Goal: Task Accomplishment & Management: Use online tool/utility

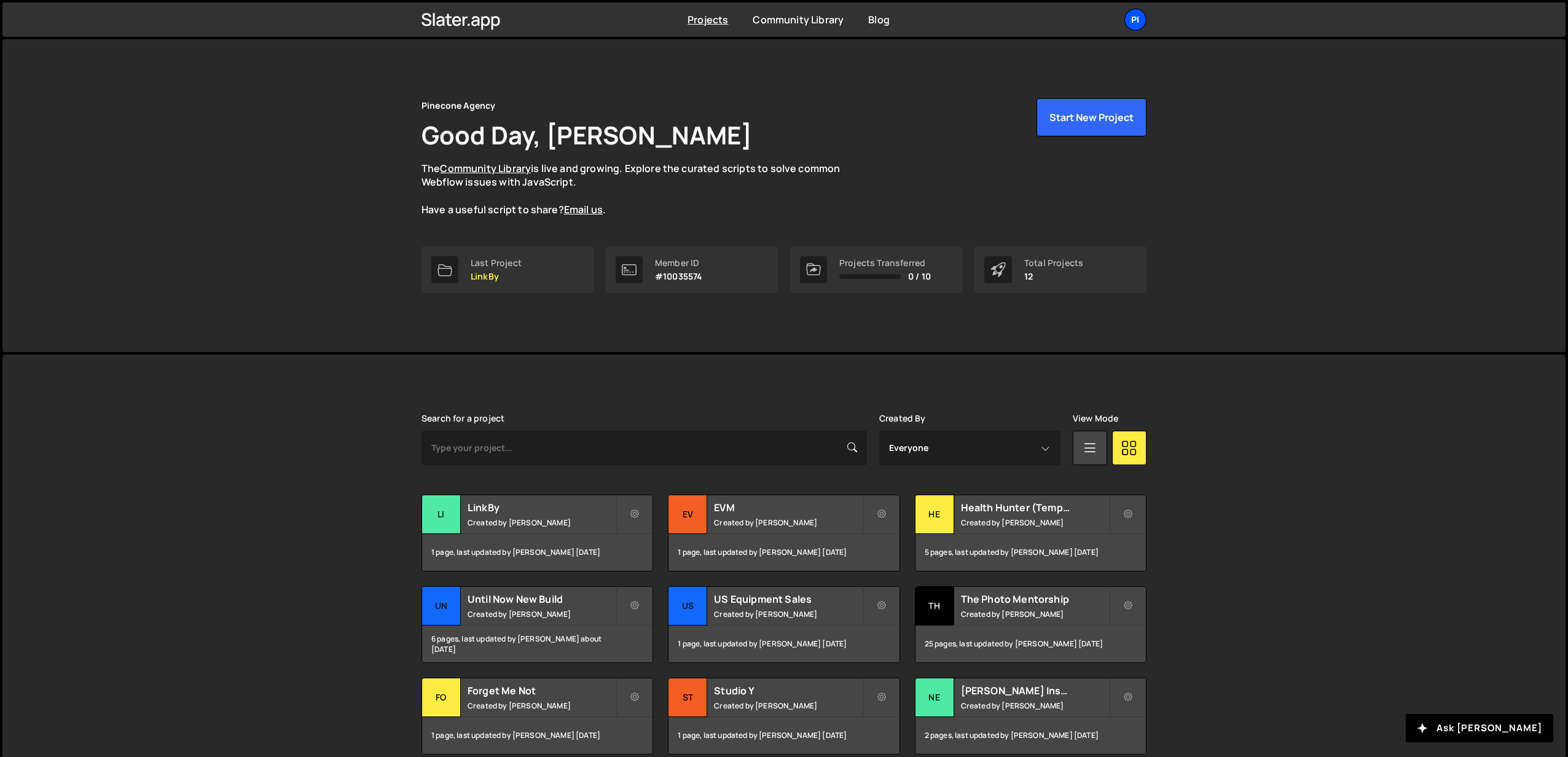
click at [1138, 25] on div "Pi" at bounding box center [1135, 20] width 22 height 22
click at [1032, 158] on button "Logout" at bounding box center [1070, 158] width 152 height 21
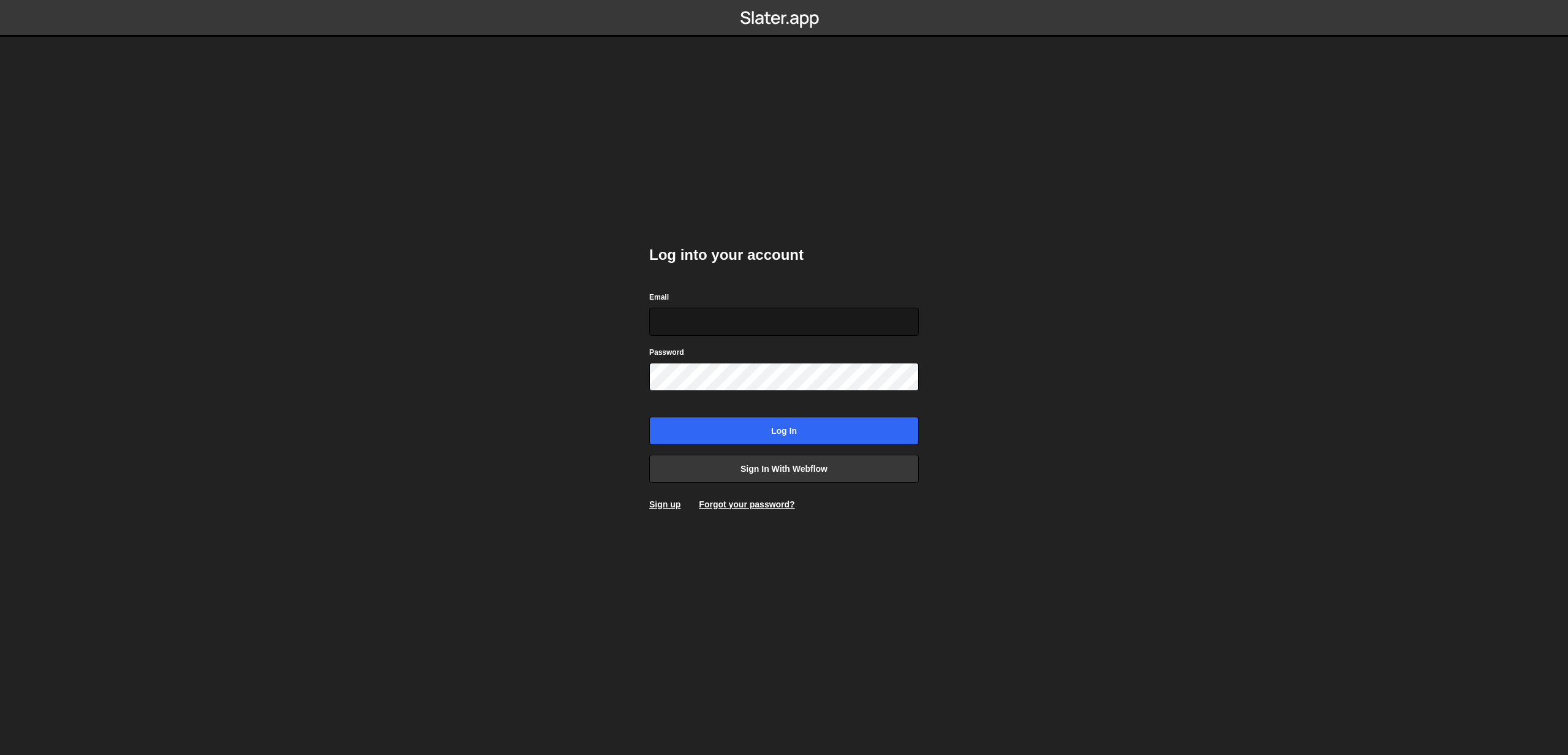
click at [757, 326] on input "Email" at bounding box center [784, 321] width 270 height 28
type input "dev@Pinecone.agency"
click at [888, 251] on h2 "Log into your account" at bounding box center [784, 255] width 270 height 19
click at [548, 152] on body "Log into your account Email dev@Pinecone.agency Password Log in Sign in with We…" at bounding box center [784, 377] width 1568 height 755
click at [990, 372] on body "Log into your account Email dev@Pinecone.agency Password Log in Sign in with We…" at bounding box center [784, 377] width 1568 height 755
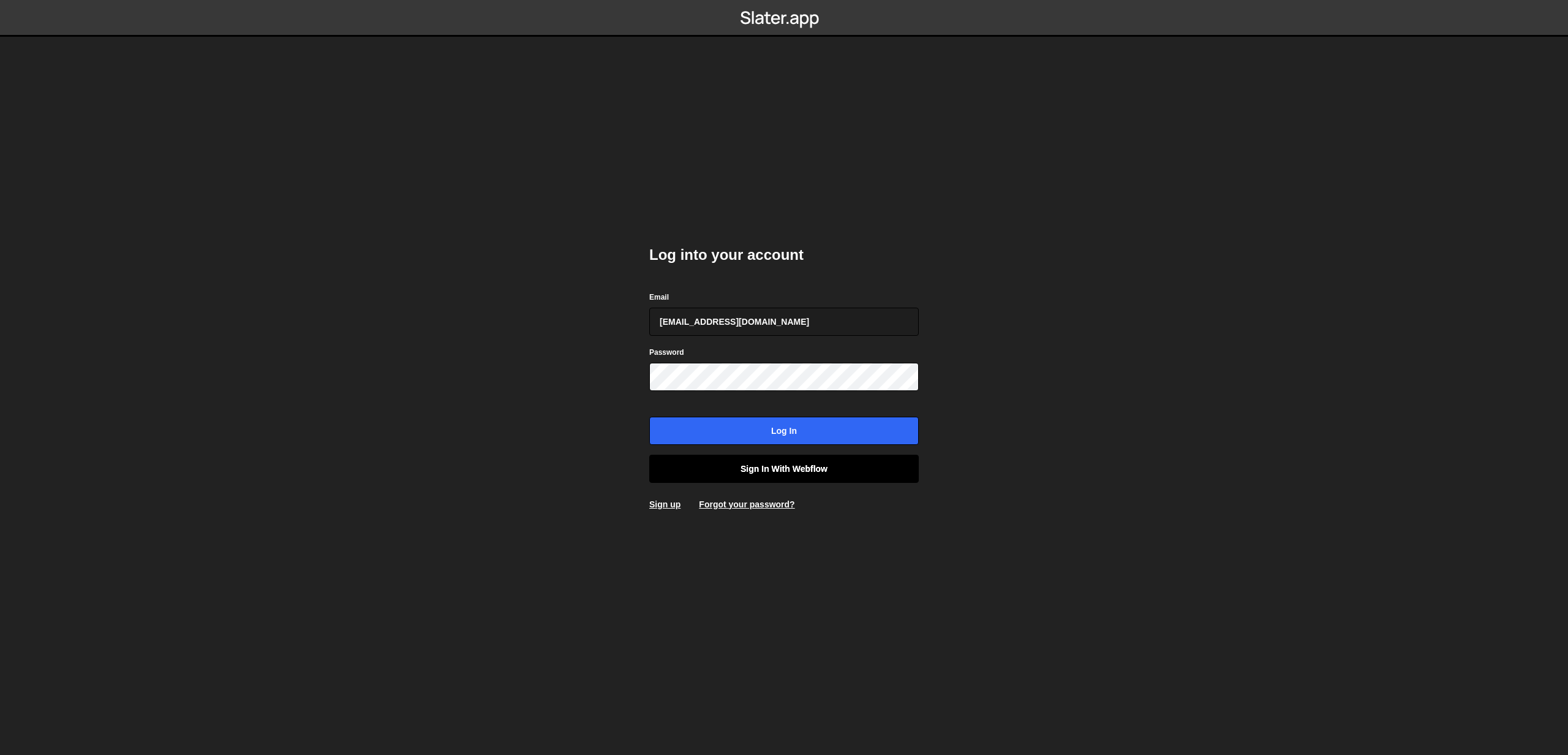
click at [796, 470] on link "Sign in with Webflow" at bounding box center [784, 469] width 270 height 28
click at [726, 324] on input "Email" at bounding box center [784, 321] width 270 height 28
type input "dev@Pinecone.agency"
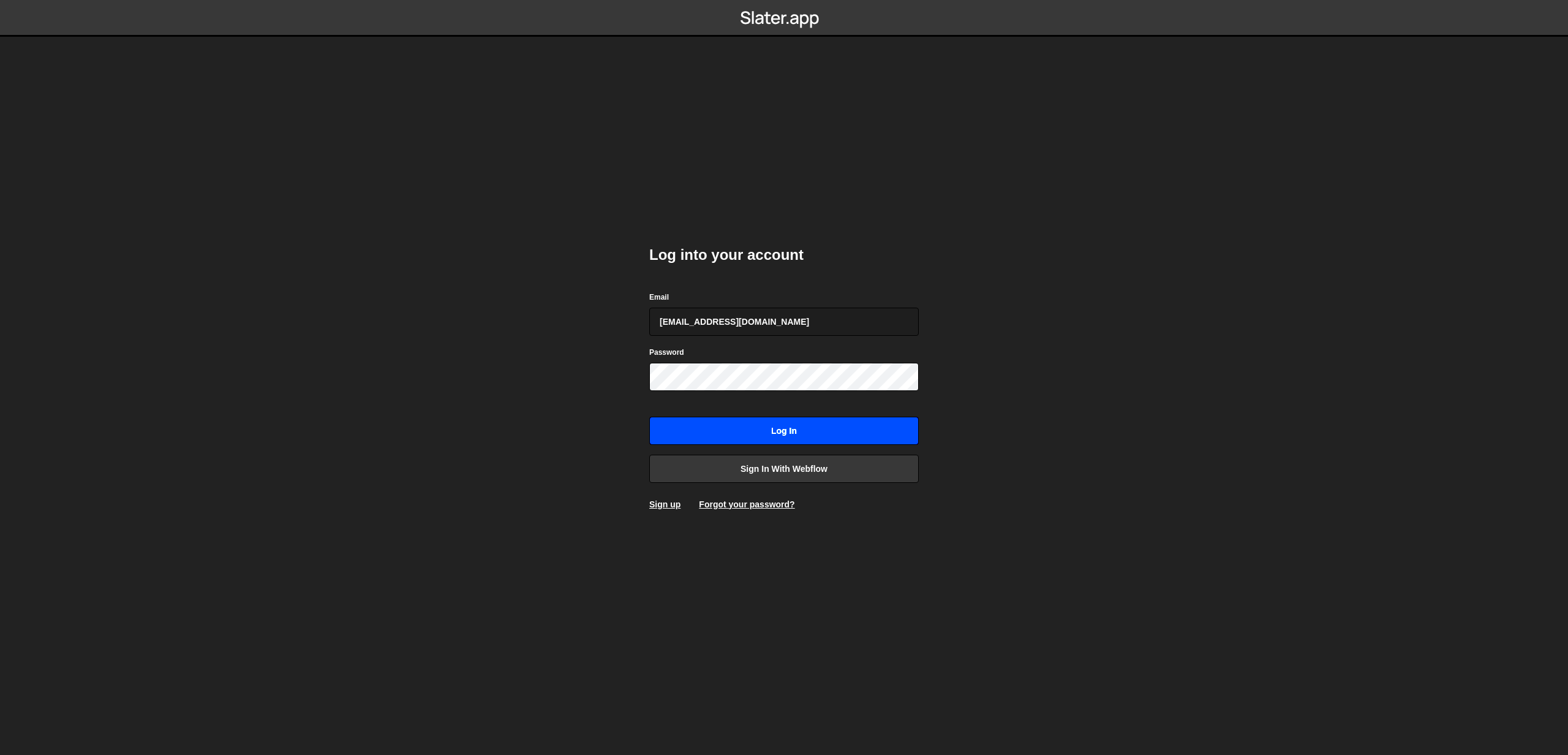
click at [766, 428] on input "Log in" at bounding box center [784, 431] width 270 height 28
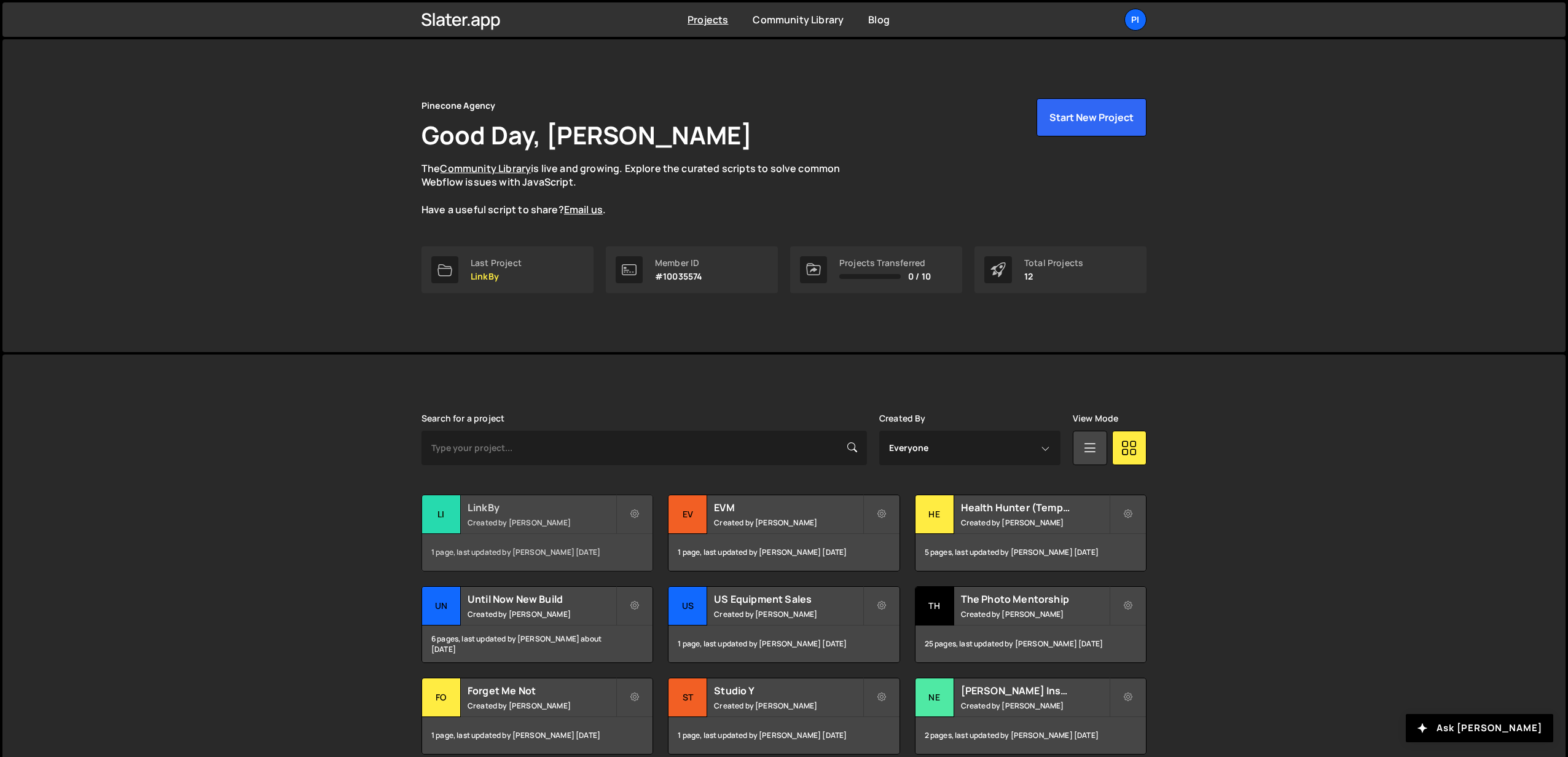
click at [529, 514] on div "LinkBy Created by [PERSON_NAME]" at bounding box center [537, 514] width 231 height 38
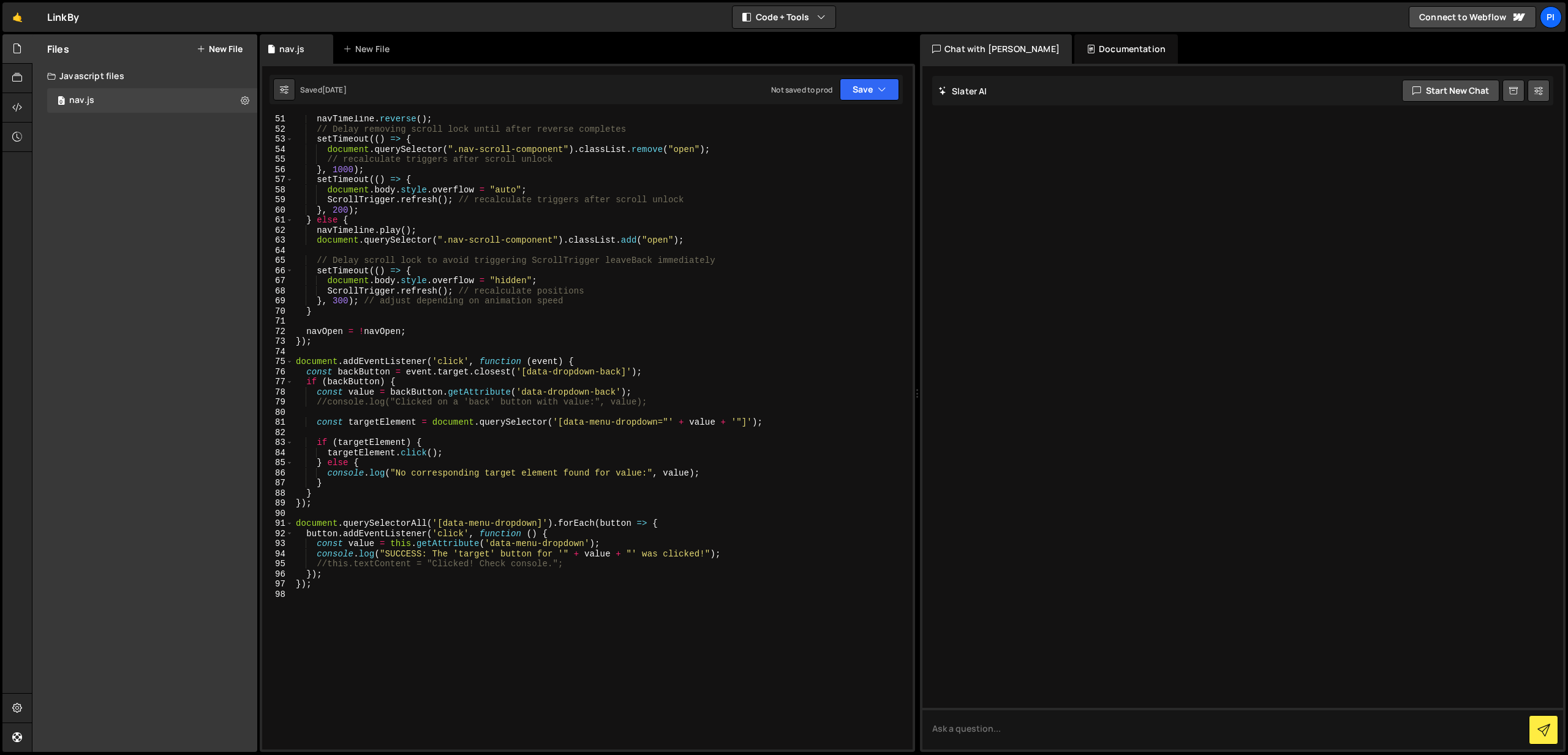
scroll to position [508, 0]
click at [315, 594] on div "navTimeline . reverse ( ) ; // Delay removing scroll lock until after reverse c…" at bounding box center [600, 440] width 615 height 655
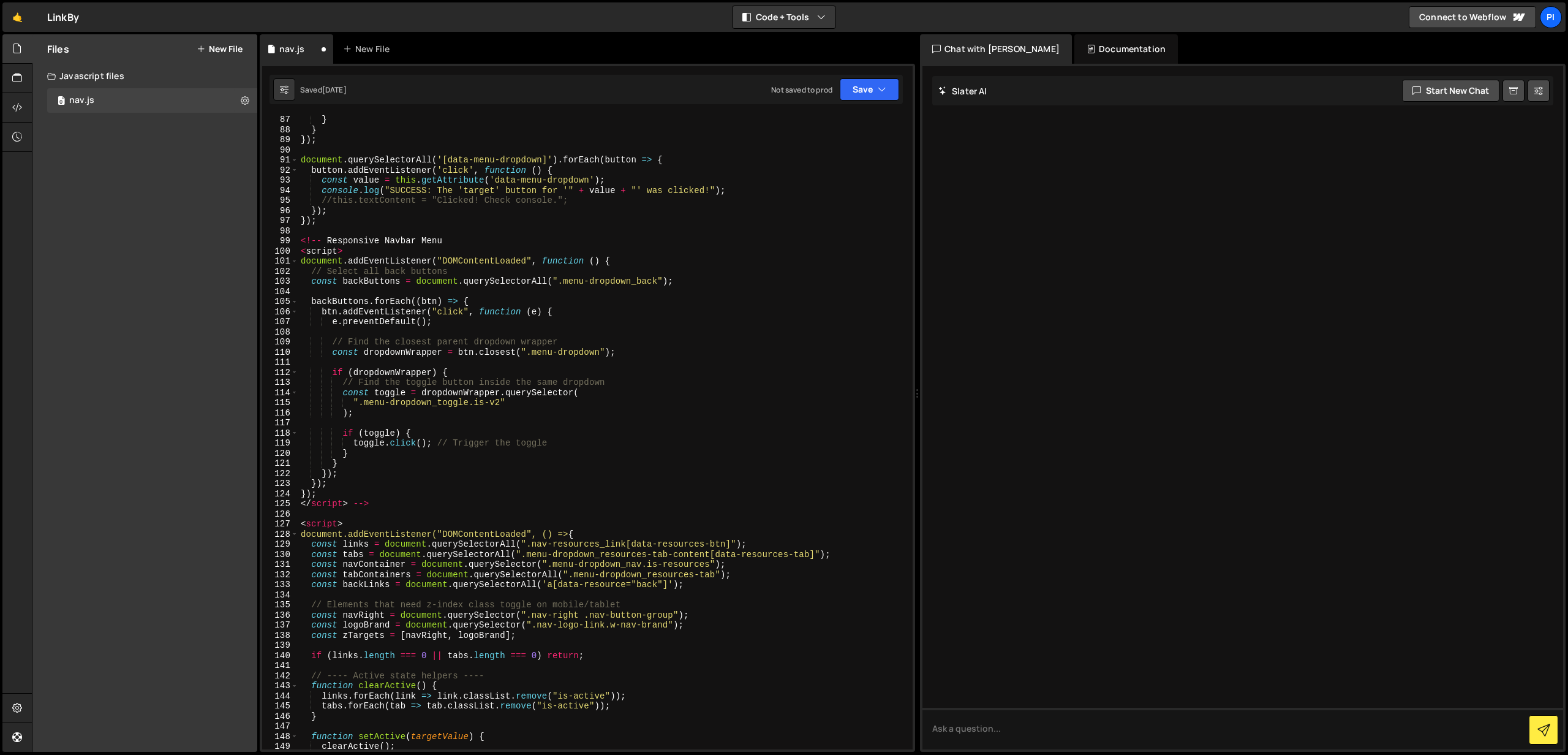
scroll to position [852, 0]
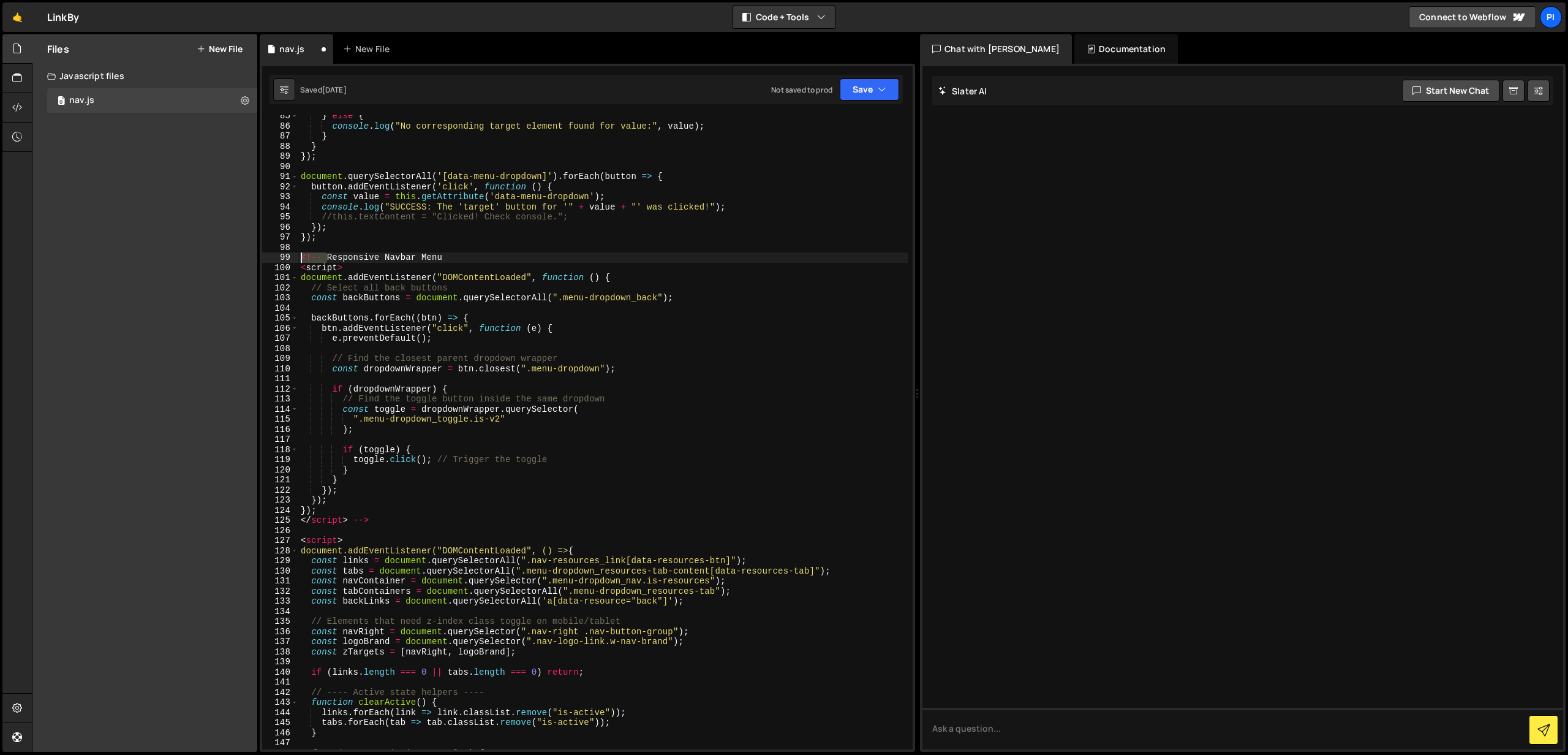
drag, startPoint x: 329, startPoint y: 258, endPoint x: 294, endPoint y: 258, distance: 35.0
click at [293, 258] on div "85 86 87 88 89 90 91 92 93 94 95 96 97 98 99 100 101 102 103 104 105 106 107 10…" at bounding box center [587, 432] width 651 height 634
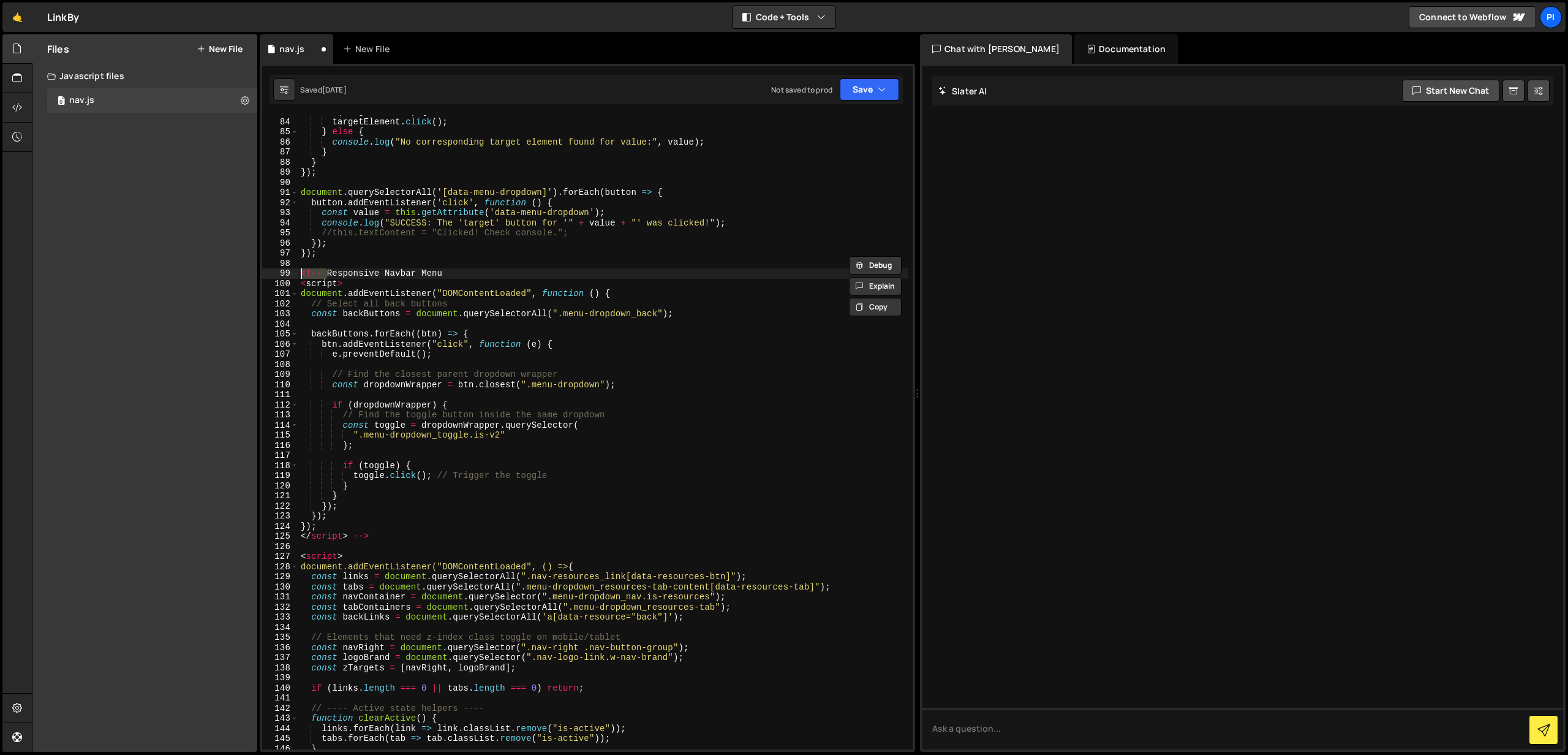
scroll to position [838, 0]
drag, startPoint x: 344, startPoint y: 282, endPoint x: 296, endPoint y: 274, distance: 48.7
click at [296, 274] on div "<!-- Responsive Navbar Menu 83 84 85 86 87 88 89 90 91 92 93 94 95 96 97 98 99 …" at bounding box center [587, 432] width 651 height 634
type textarea "<!-- Responsive Navbar Menu <script>"
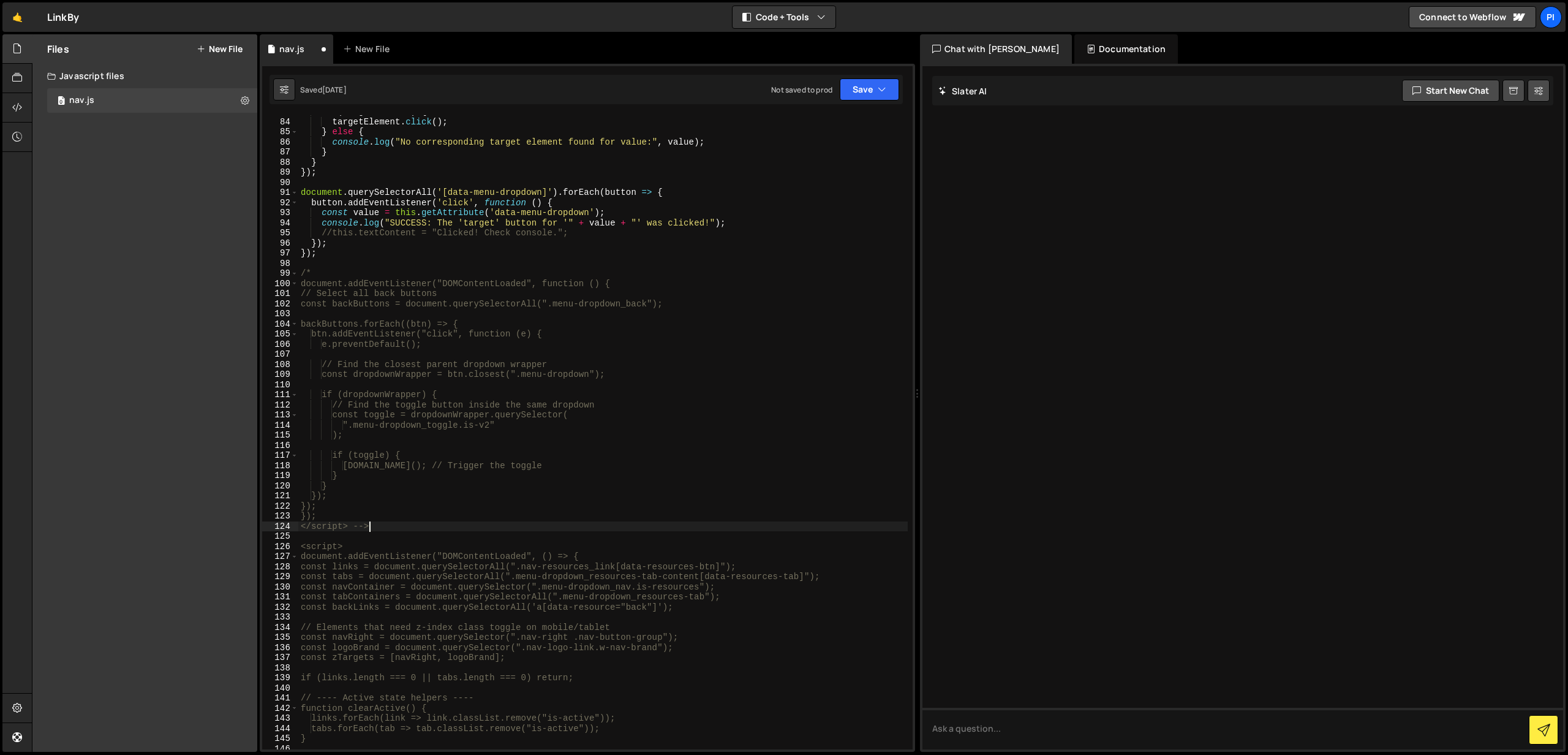
click at [384, 528] on div "if ( targetElement ) { targetElement . click ( ) ; } else { console . log ( "No…" at bounding box center [603, 434] width 610 height 655
type textarea "<"
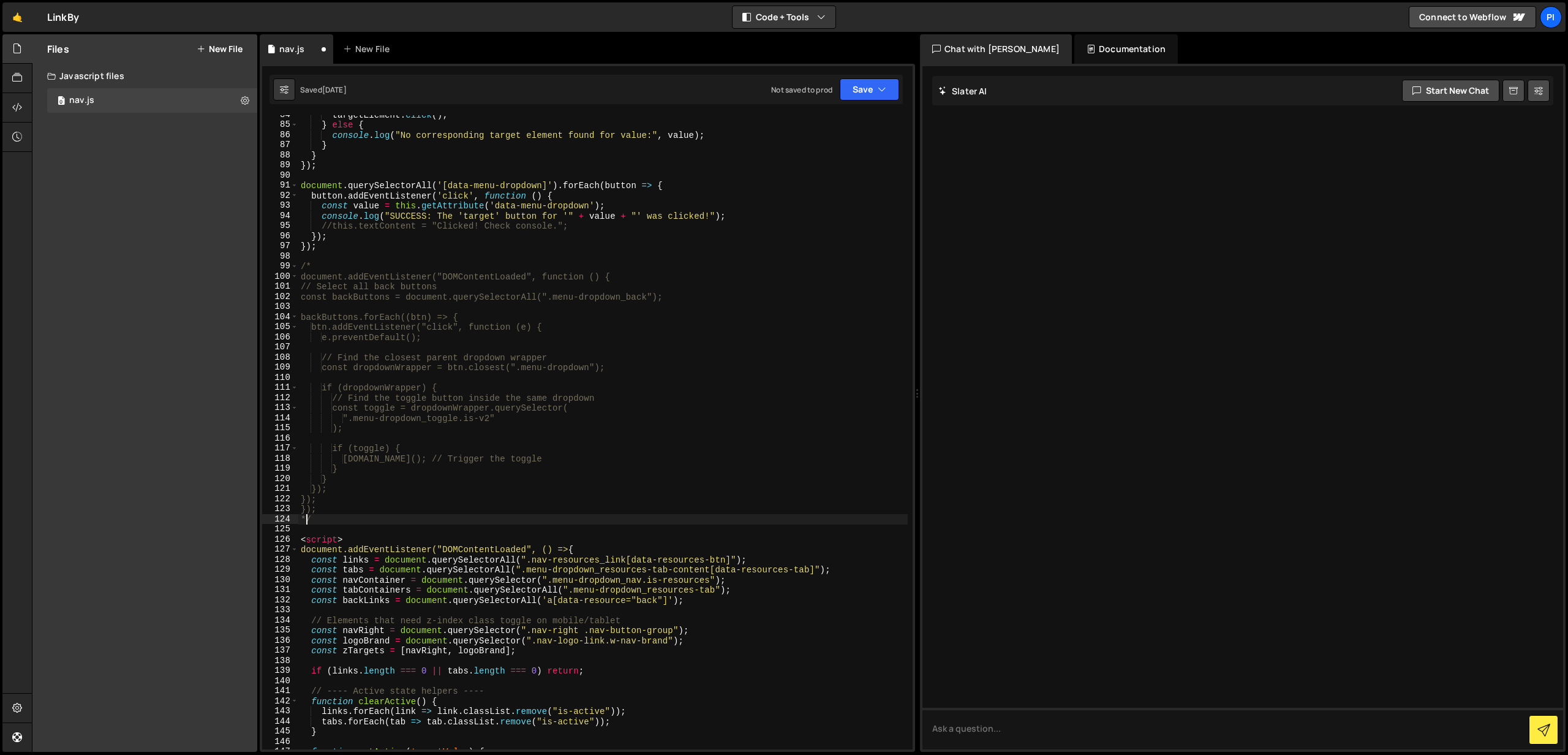
scroll to position [845, 0]
drag, startPoint x: 364, startPoint y: 537, endPoint x: 240, endPoint y: 536, distance: 124.0
click at [240, 536] on div "Files New File Javascript files 0 nav.js 0 CSS files Copy share link Edit File …" at bounding box center [800, 393] width 1536 height 718
type textarea "<script>"
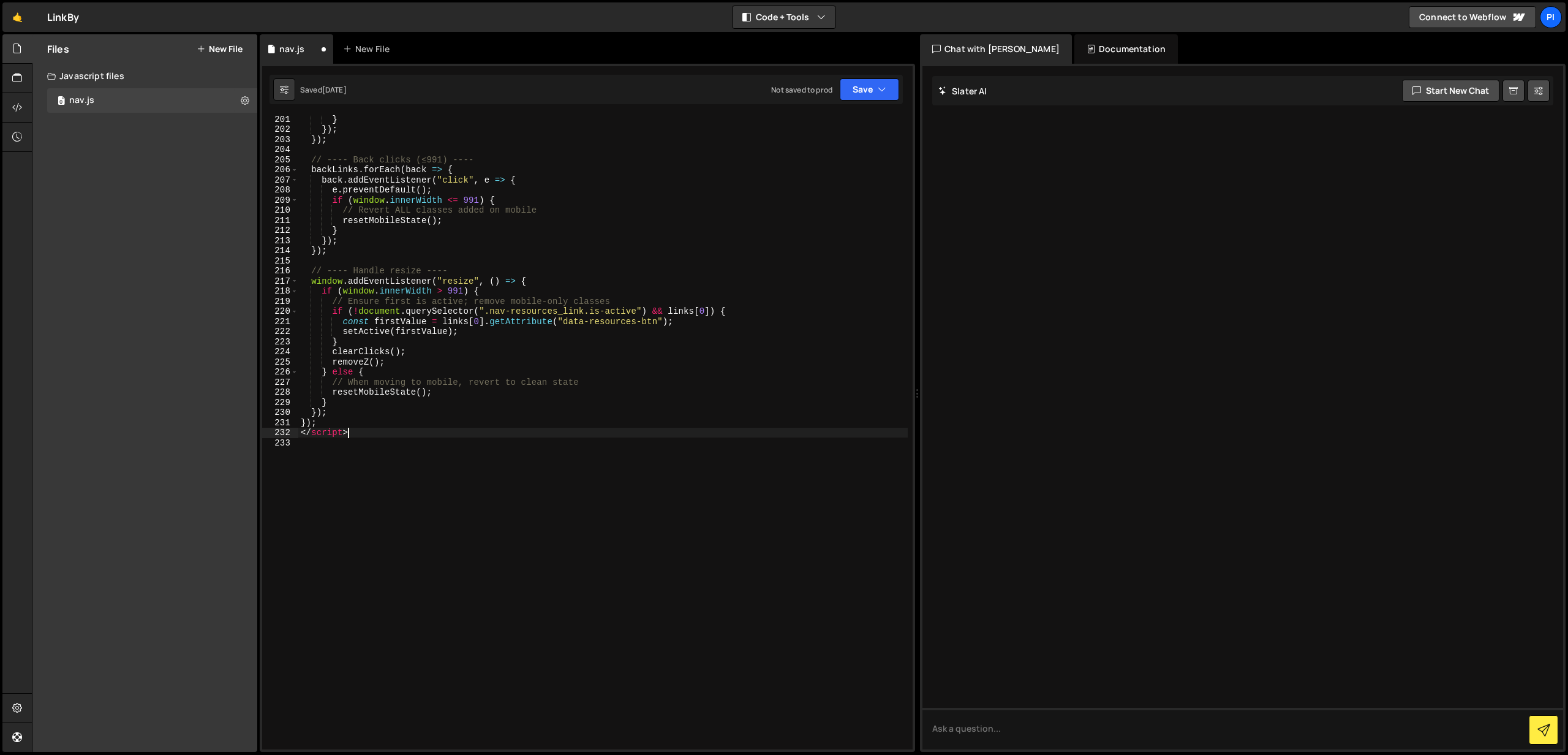
scroll to position [2032, 0]
drag, startPoint x: 356, startPoint y: 434, endPoint x: 289, endPoint y: 435, distance: 67.0
click at [289, 435] on div "201 202 203 204 205 206 207 208 209 210 211 212 213 214 215 216 217 218 219 220…" at bounding box center [587, 432] width 651 height 634
type textarea "</script>"
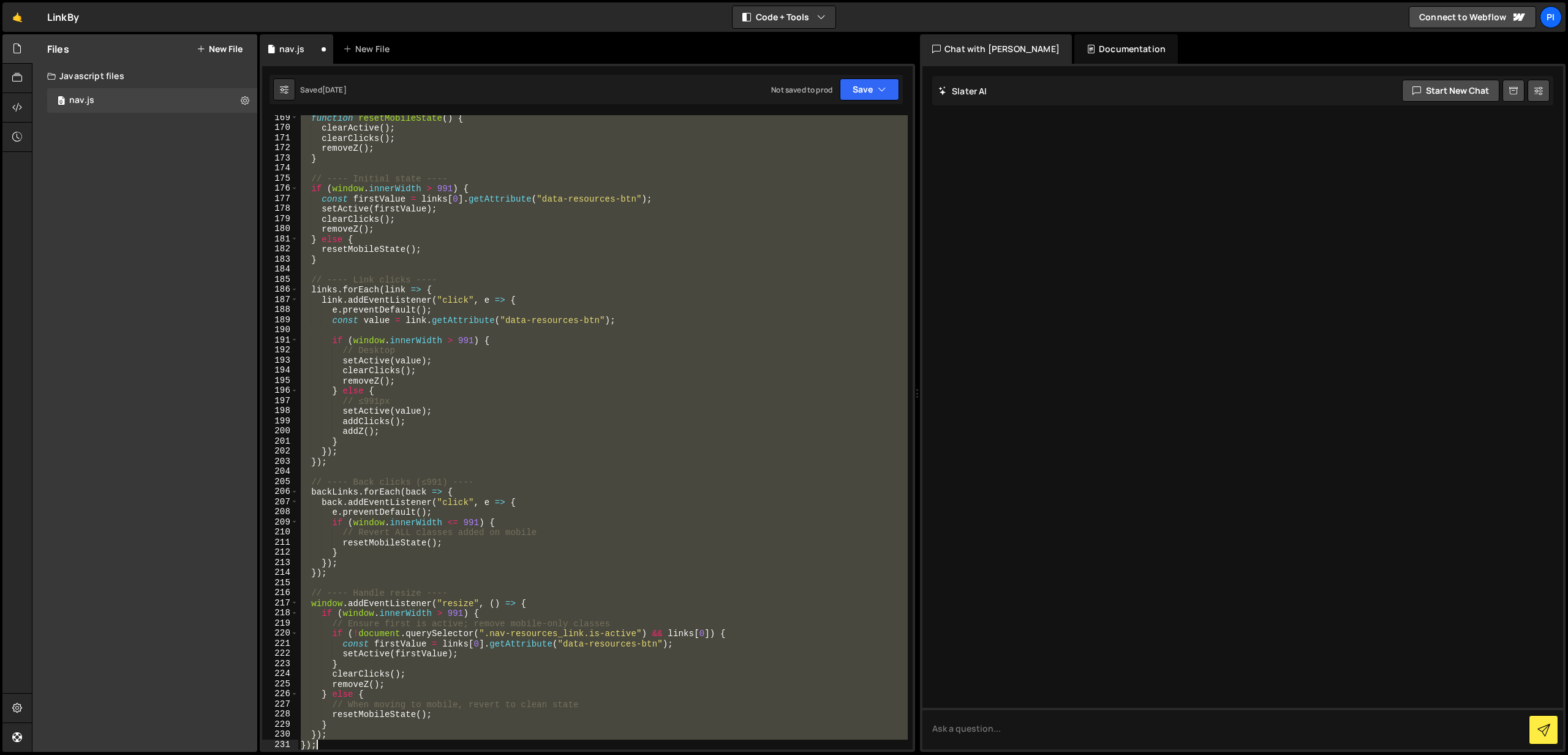
scroll to position [1711, 0]
drag, startPoint x: 302, startPoint y: 370, endPoint x: 441, endPoint y: 699, distance: 357.2
click at [439, 754] on html "Projects Community Library Blog Pi Projects Your Teams Invite team member Accou…" at bounding box center [784, 377] width 1568 height 755
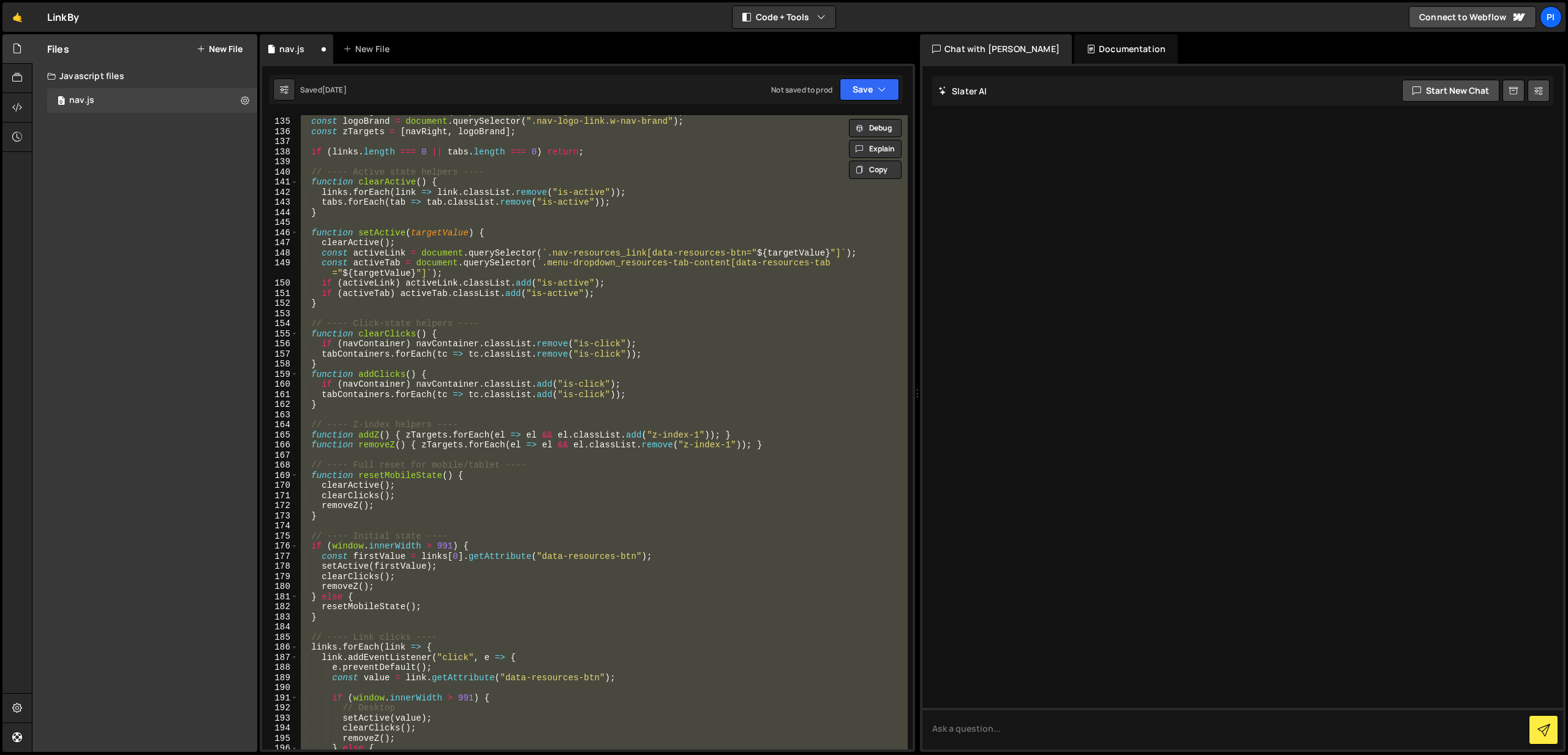
scroll to position [1353, 0]
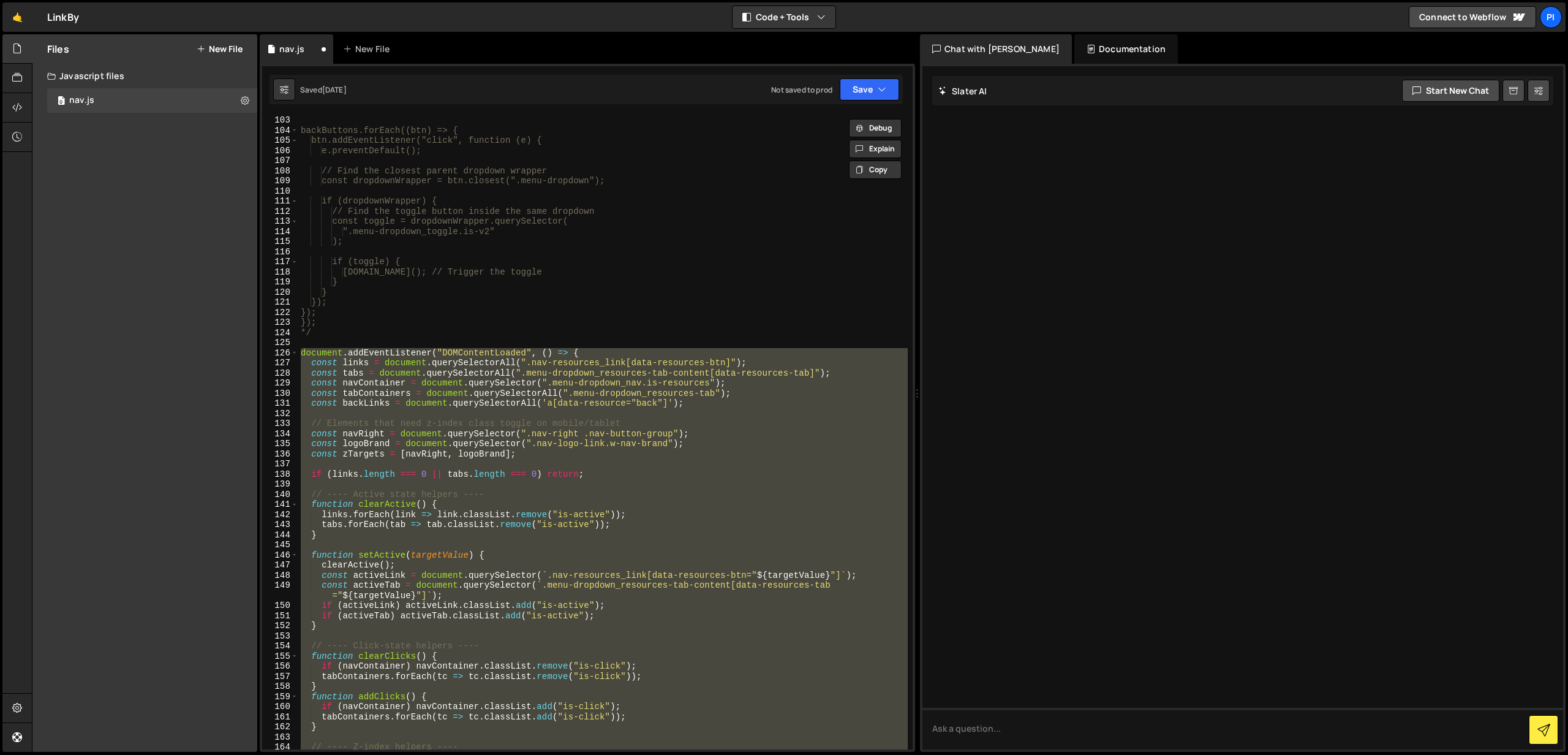
paste textarea
type textarea "});"
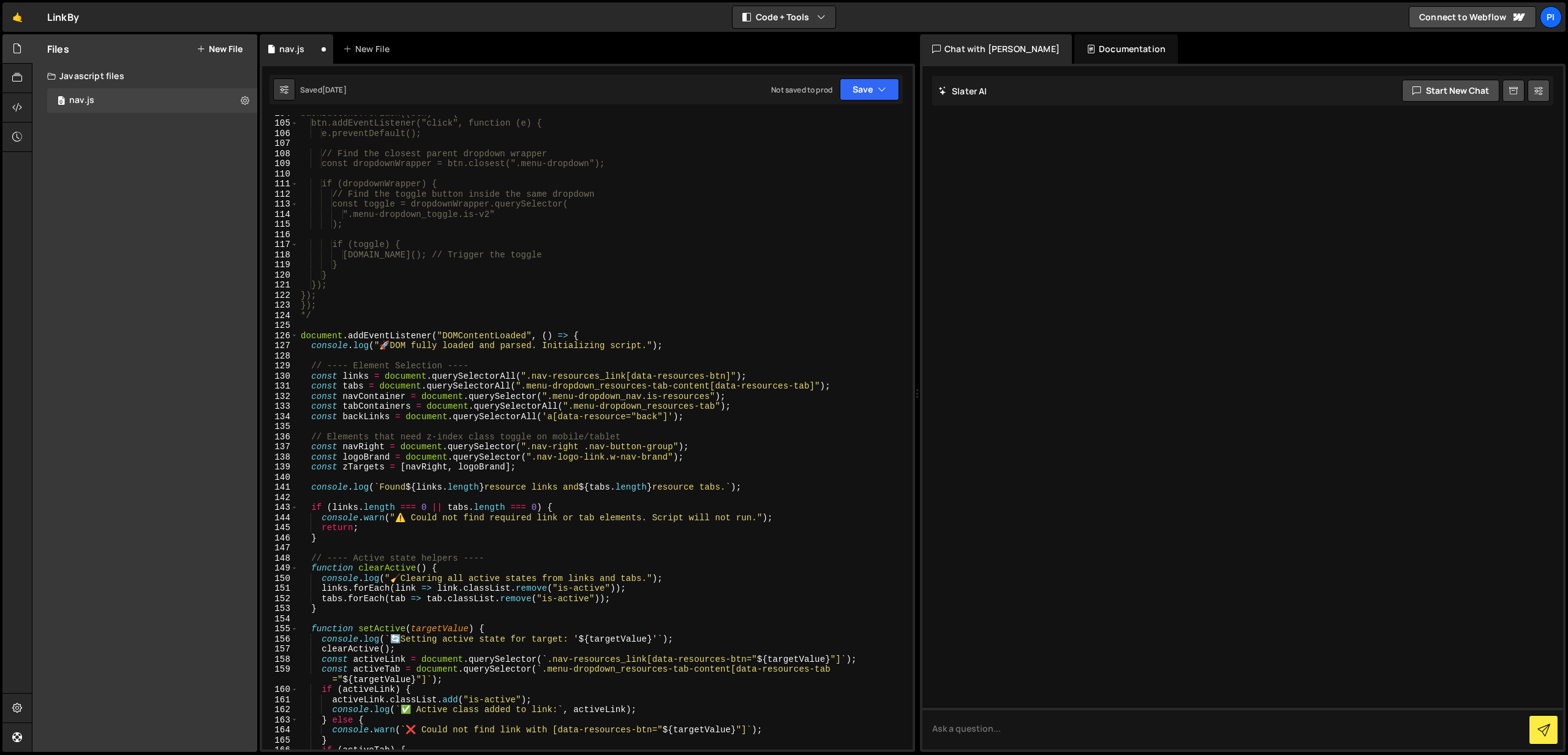
scroll to position [1047, 0]
click at [331, 328] on div "backButtons.forEach((btn) => { btn.addEventListener("click", function (e) { e.p…" at bounding box center [603, 435] width 610 height 655
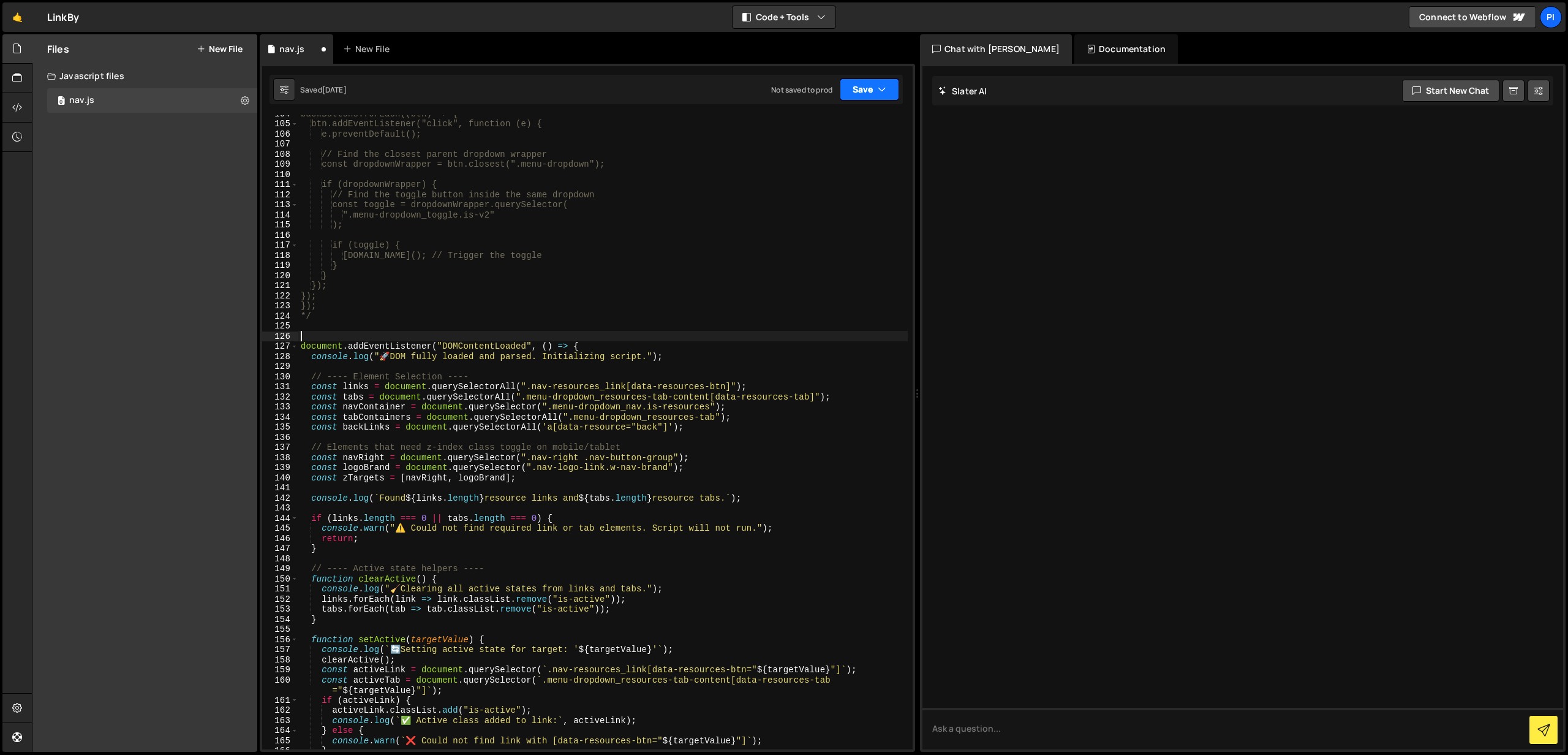
click at [871, 92] on button "Save" at bounding box center [869, 89] width 59 height 22
click at [844, 118] on div "Save to Staging S" at bounding box center [828, 119] width 128 height 13
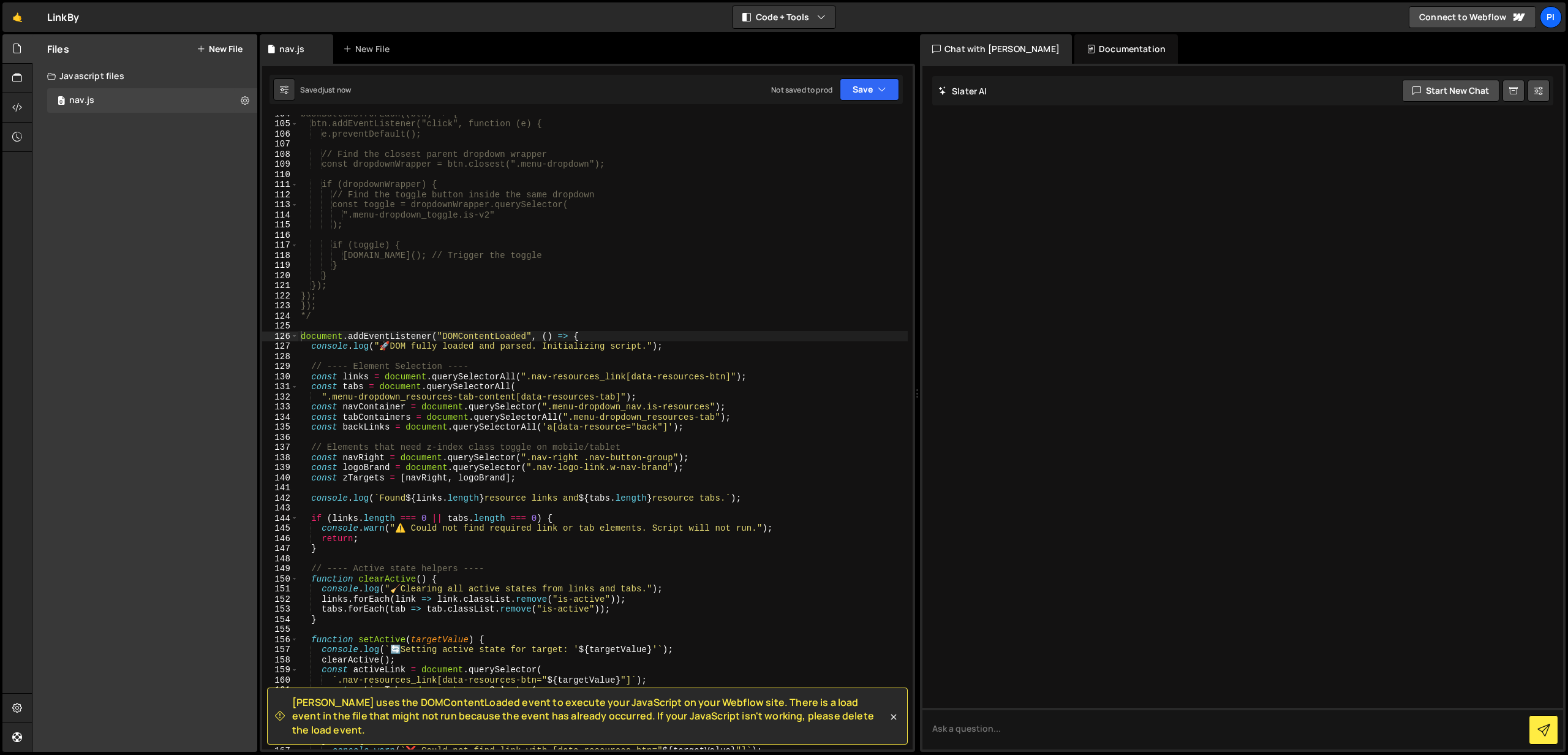
type textarea "const tabs = document.querySelectorAll("
click at [604, 382] on div "backButtons.forEach((btn) => { btn.addEventListener("click", function (e) { e.p…" at bounding box center [603, 435] width 610 height 655
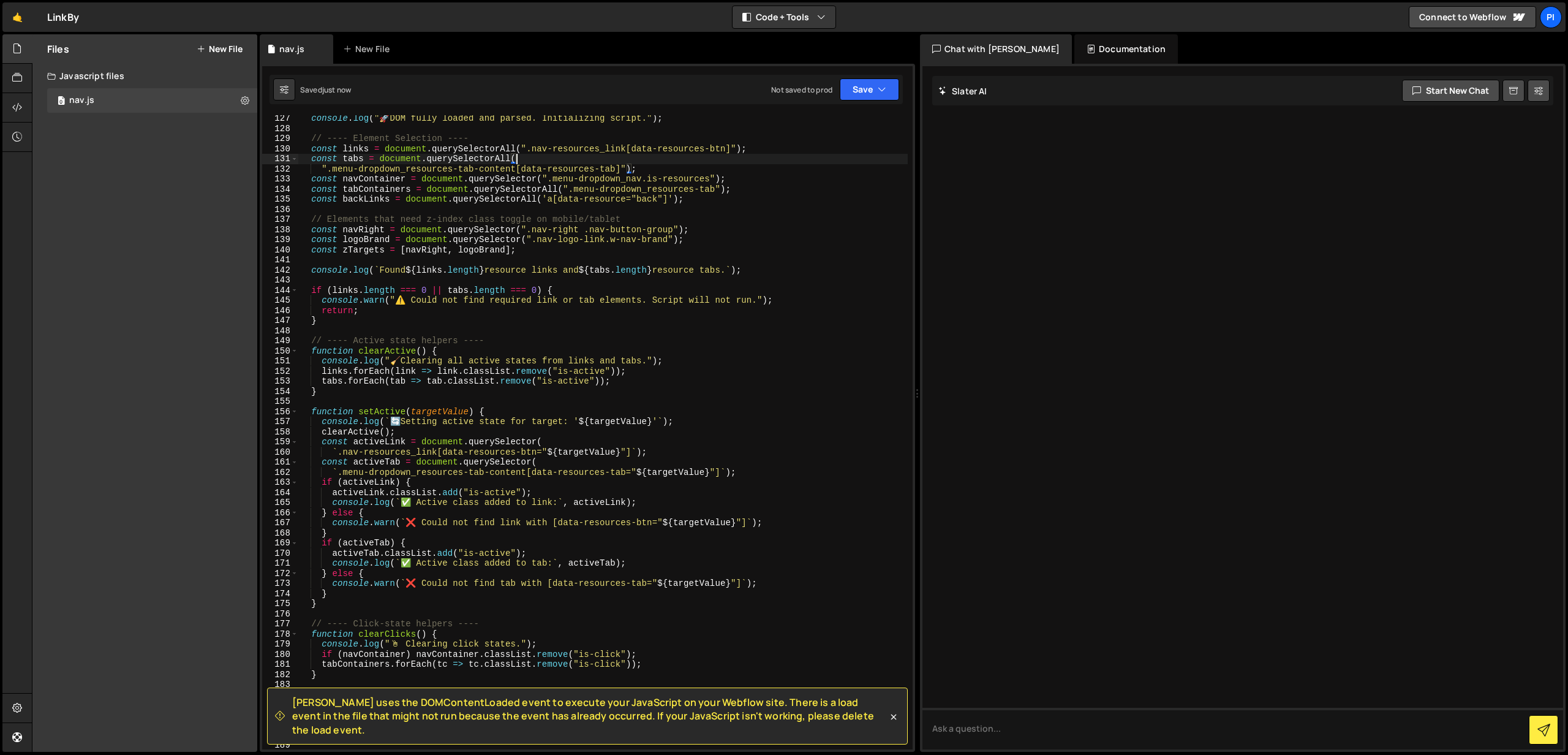
scroll to position [1276, 0]
click at [896, 722] on icon at bounding box center [893, 716] width 13 height 13
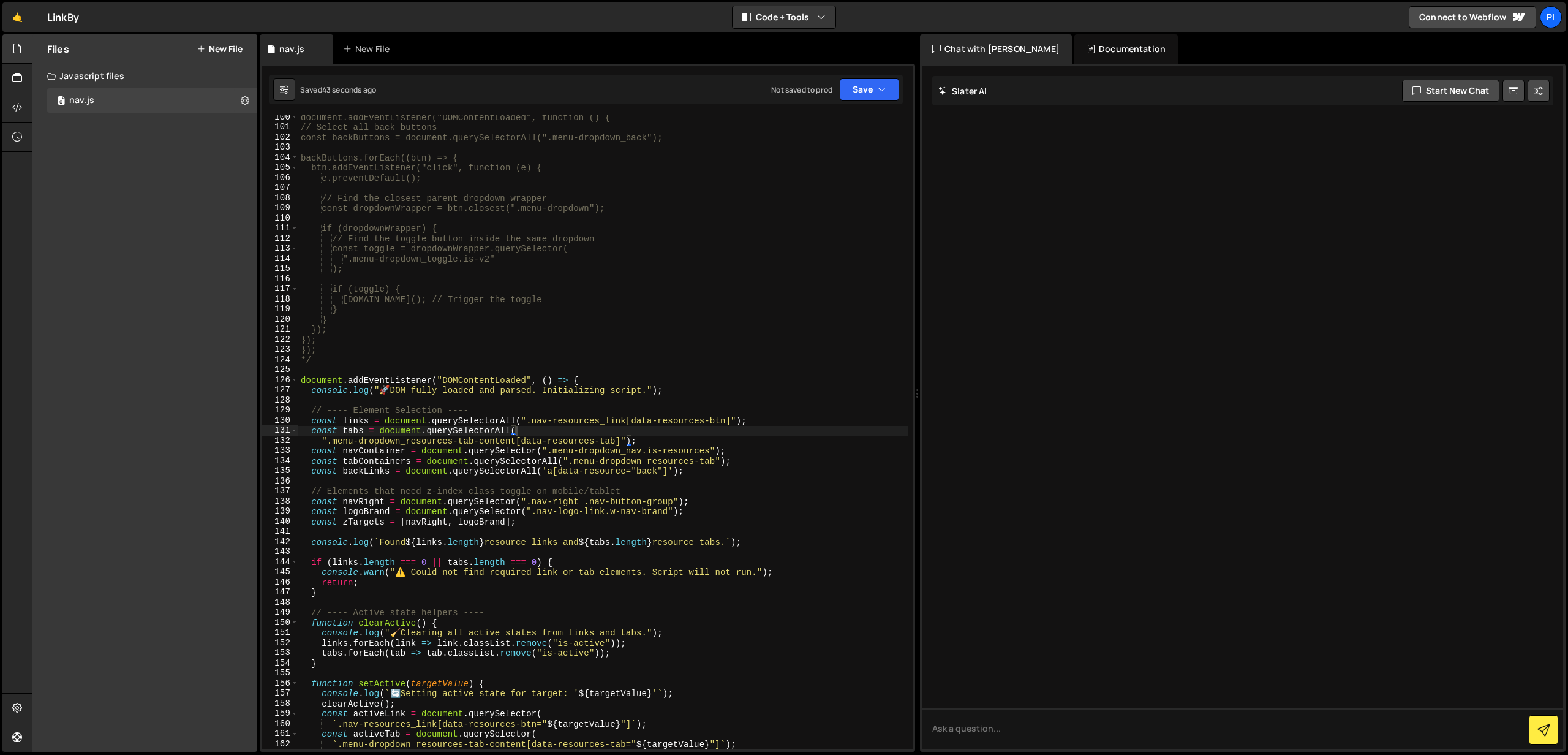
scroll to position [1007, 0]
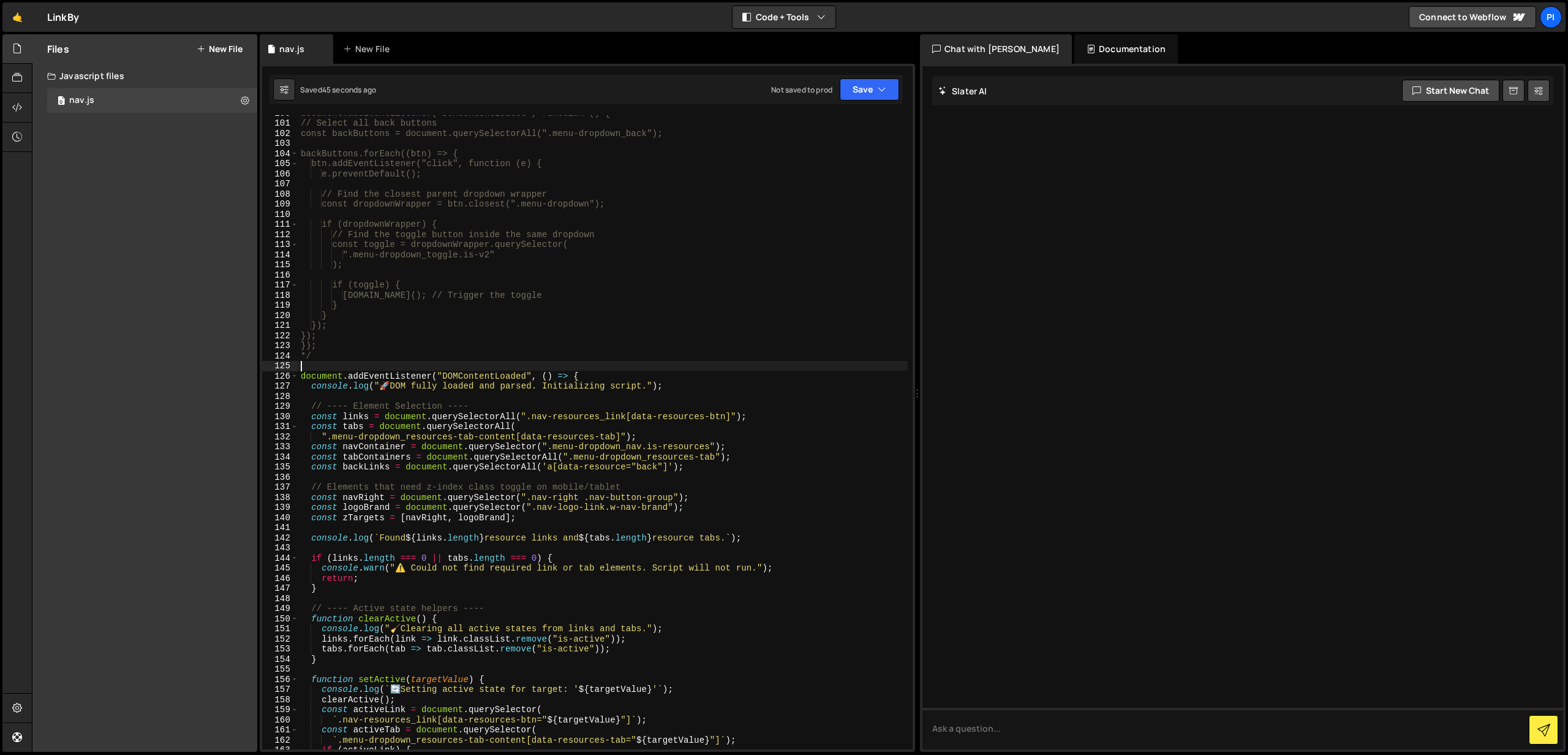
drag, startPoint x: 599, startPoint y: 370, endPoint x: 468, endPoint y: 369, distance: 131.0
click at [463, 370] on div "document.addEventListener("DOMContentLoaded", function () { // Select all back …" at bounding box center [603, 435] width 610 height 655
click at [673, 379] on div "document.addEventListener("DOMContentLoaded", function () { // Select all back …" at bounding box center [603, 435] width 610 height 655
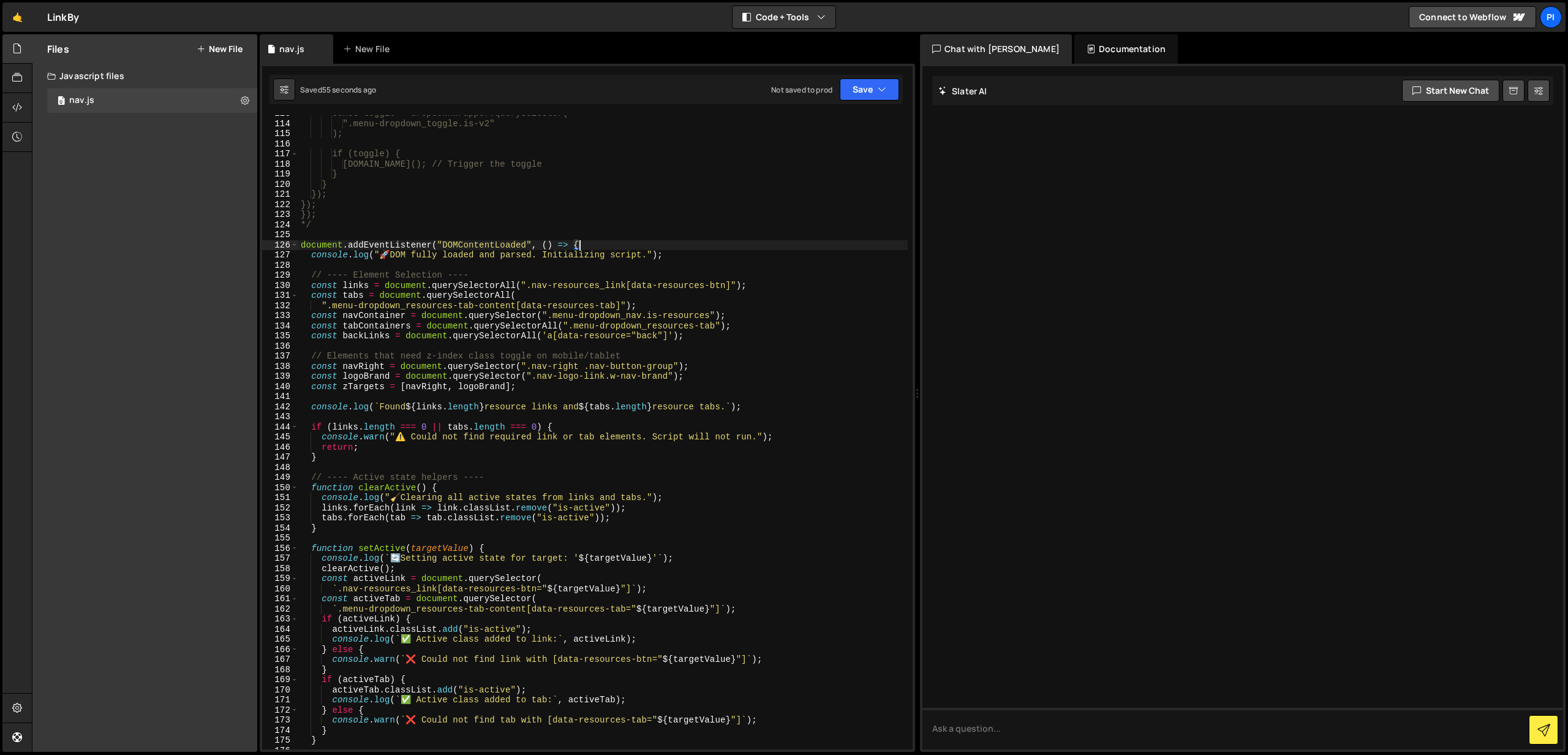
scroll to position [1139, 0]
click at [841, 90] on button "Save" at bounding box center [869, 89] width 59 height 22
click at [838, 114] on div "Save to Staging S" at bounding box center [828, 119] width 128 height 13
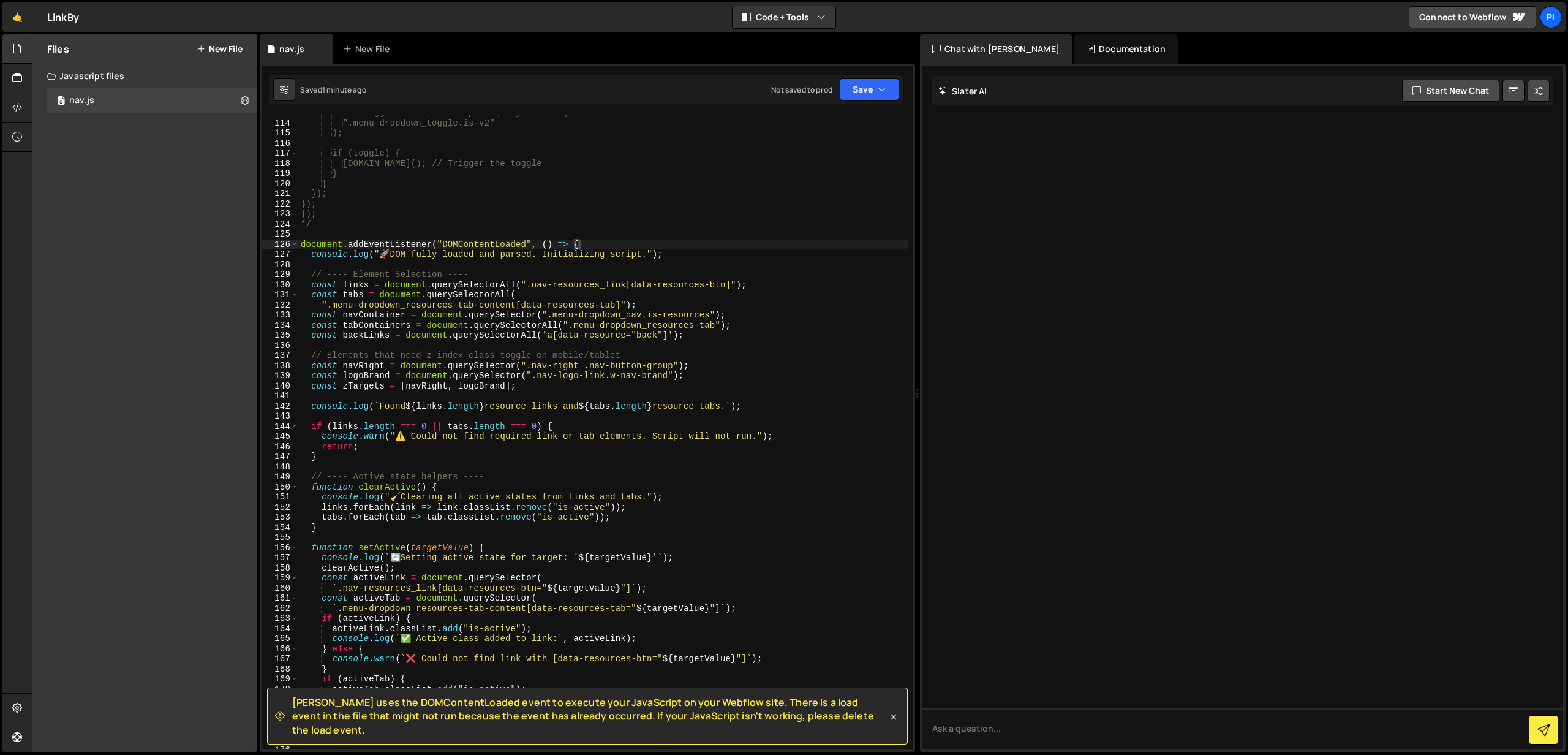
click at [510, 313] on div "const toggle = dropdownWrapper.querySelector( ".menu-dropdown_toggle.is-v2" ); …" at bounding box center [603, 435] width 610 height 655
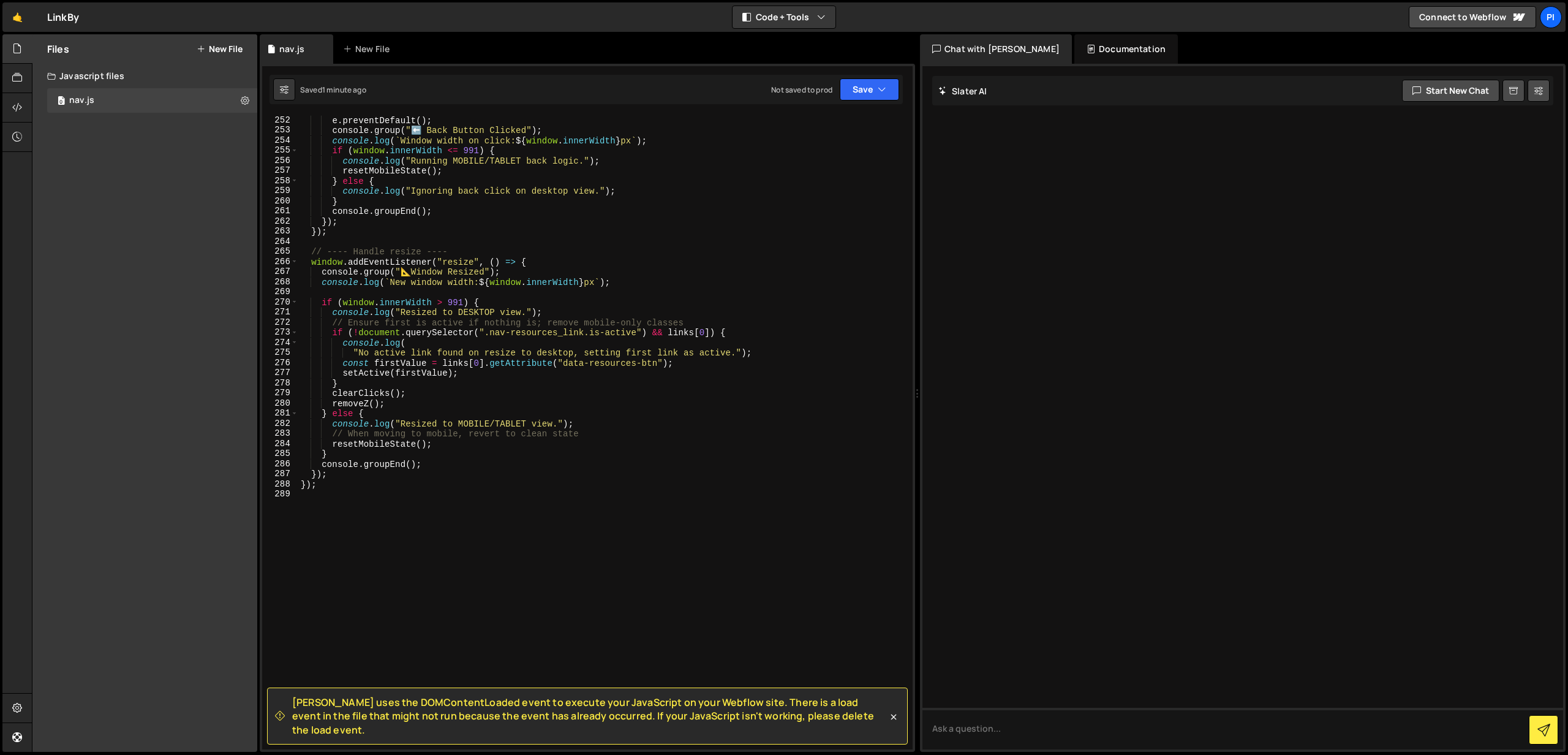
scroll to position [2599, 0]
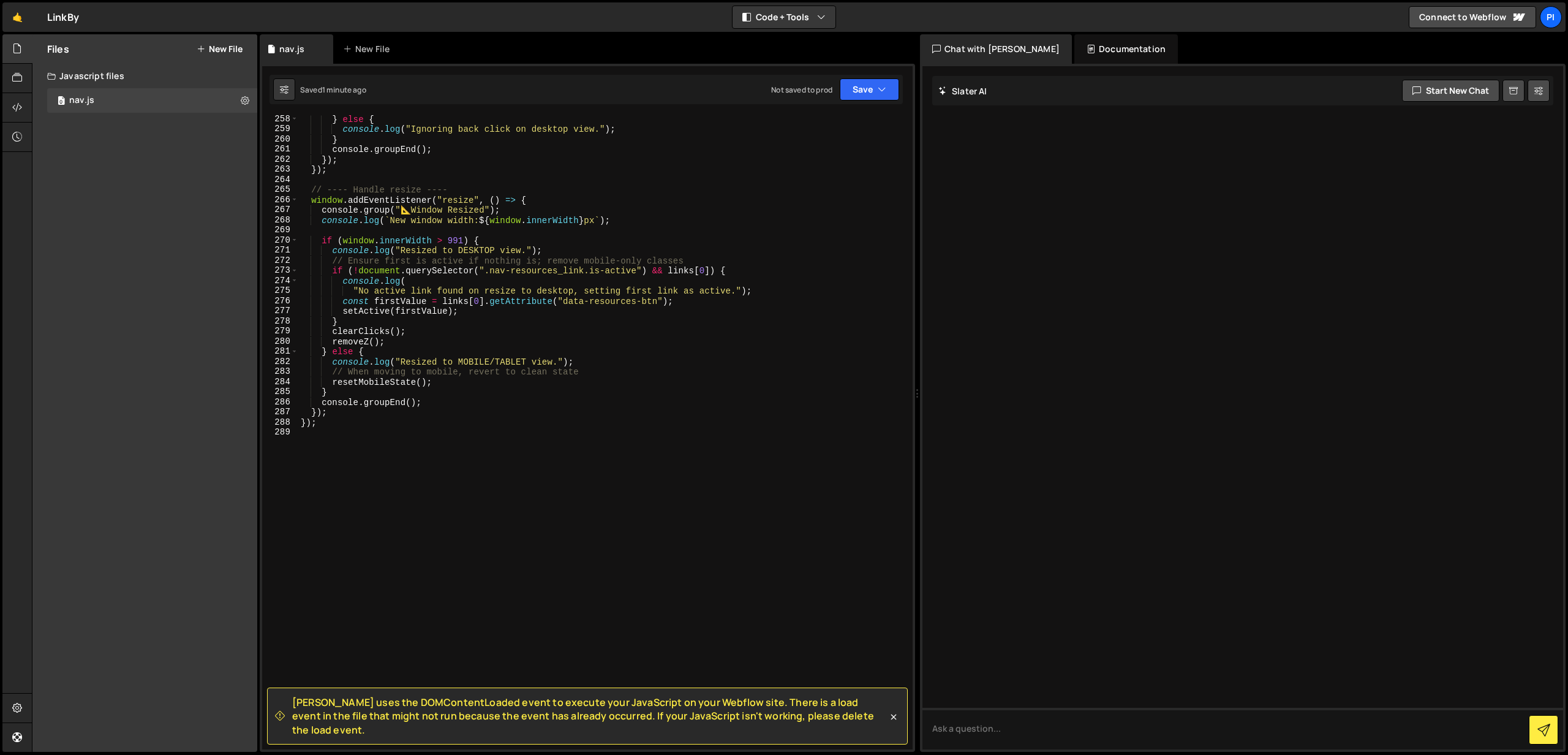
click at [336, 423] on div "} else { console . log ( "Ignoring back click on desktop view." ) ; } console .…" at bounding box center [603, 441] width 610 height 655
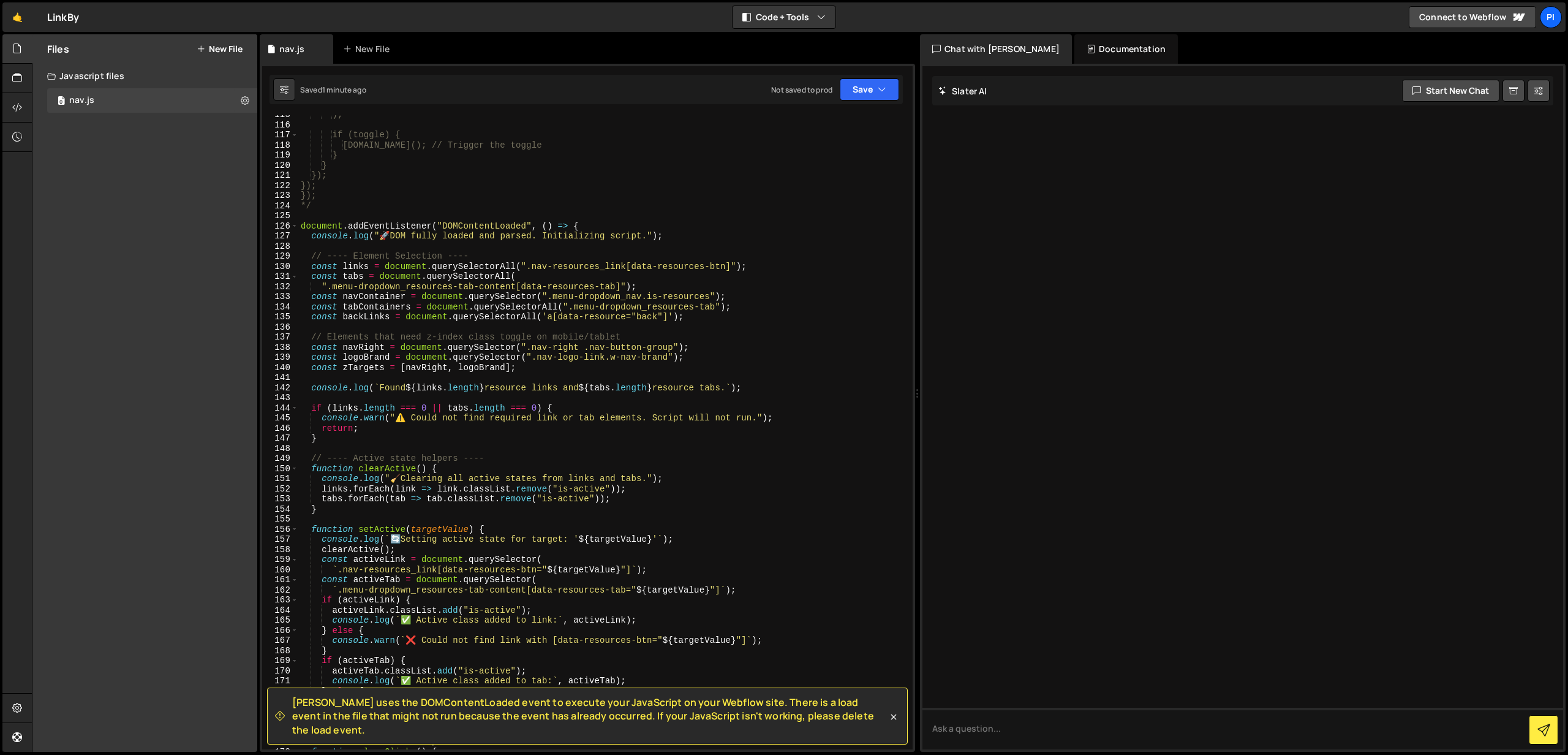
scroll to position [1152, 0]
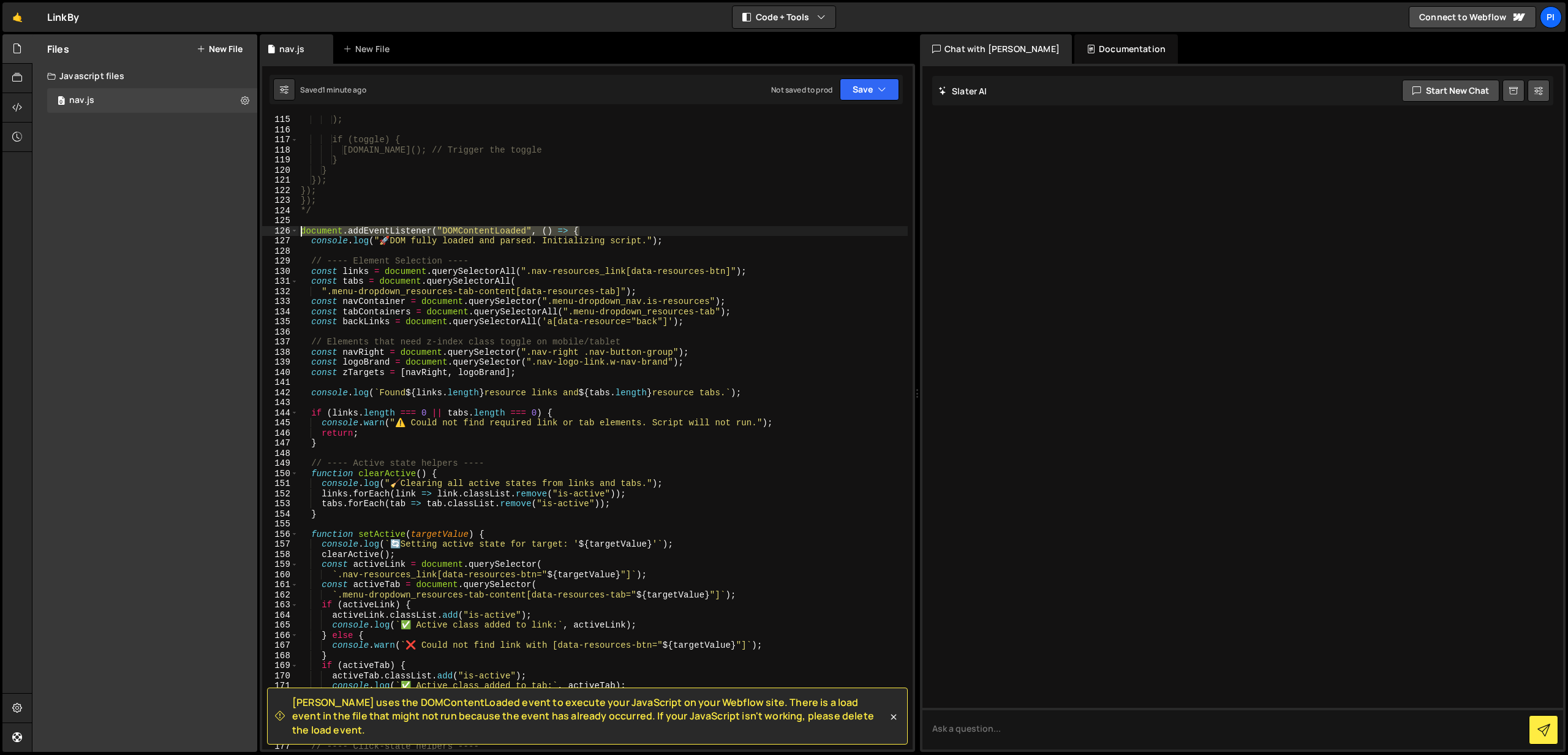
drag, startPoint x: 595, startPoint y: 230, endPoint x: 279, endPoint y: 232, distance: 316.0
click at [279, 232] on div "}); 115 116 117 118 119 120 121 122 123 124 125 126 127 128 129 130 131 132 133…" at bounding box center [587, 432] width 651 height 634
type textarea "document.addEventListener("DOMContentLoaded", () => {"
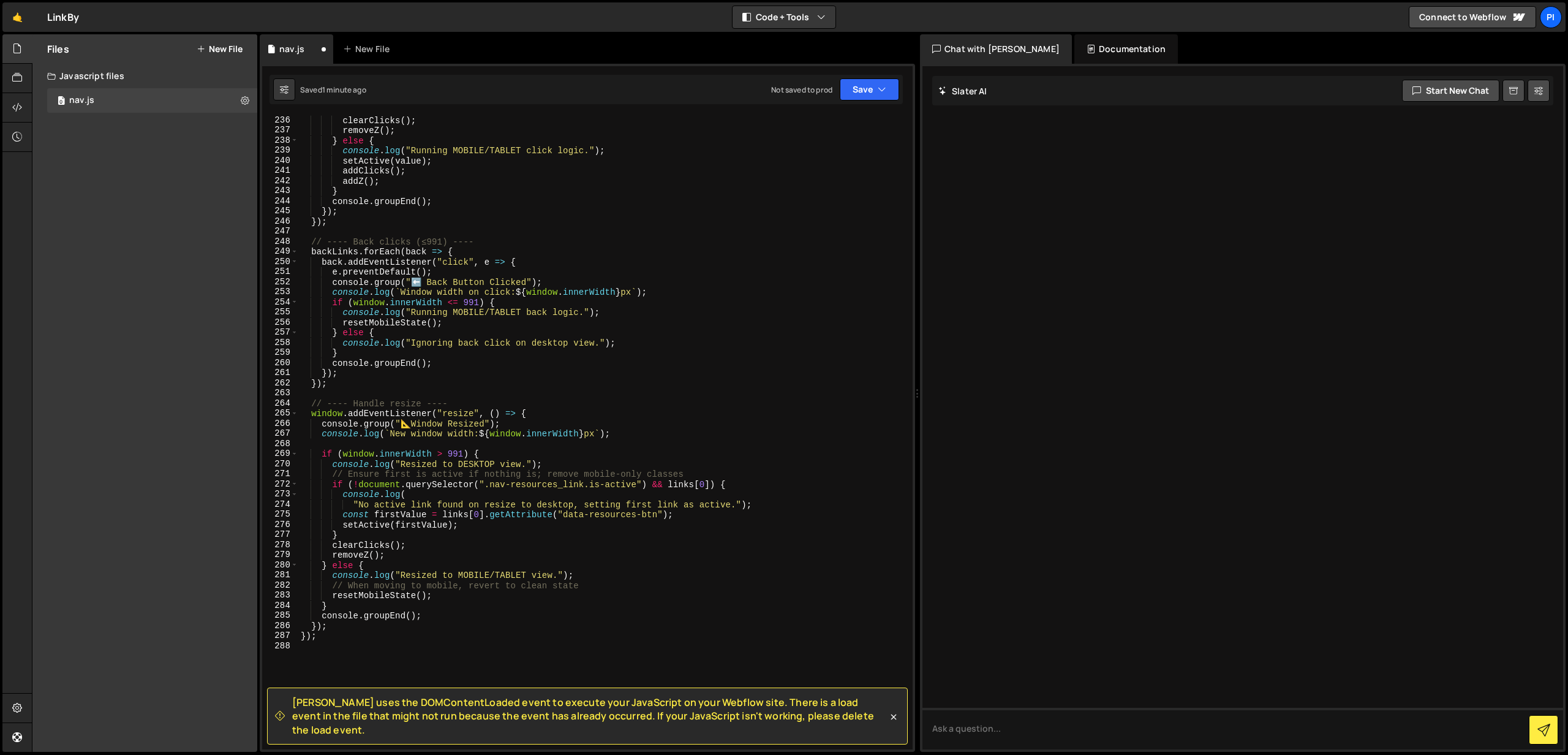
scroll to position [2588, 0]
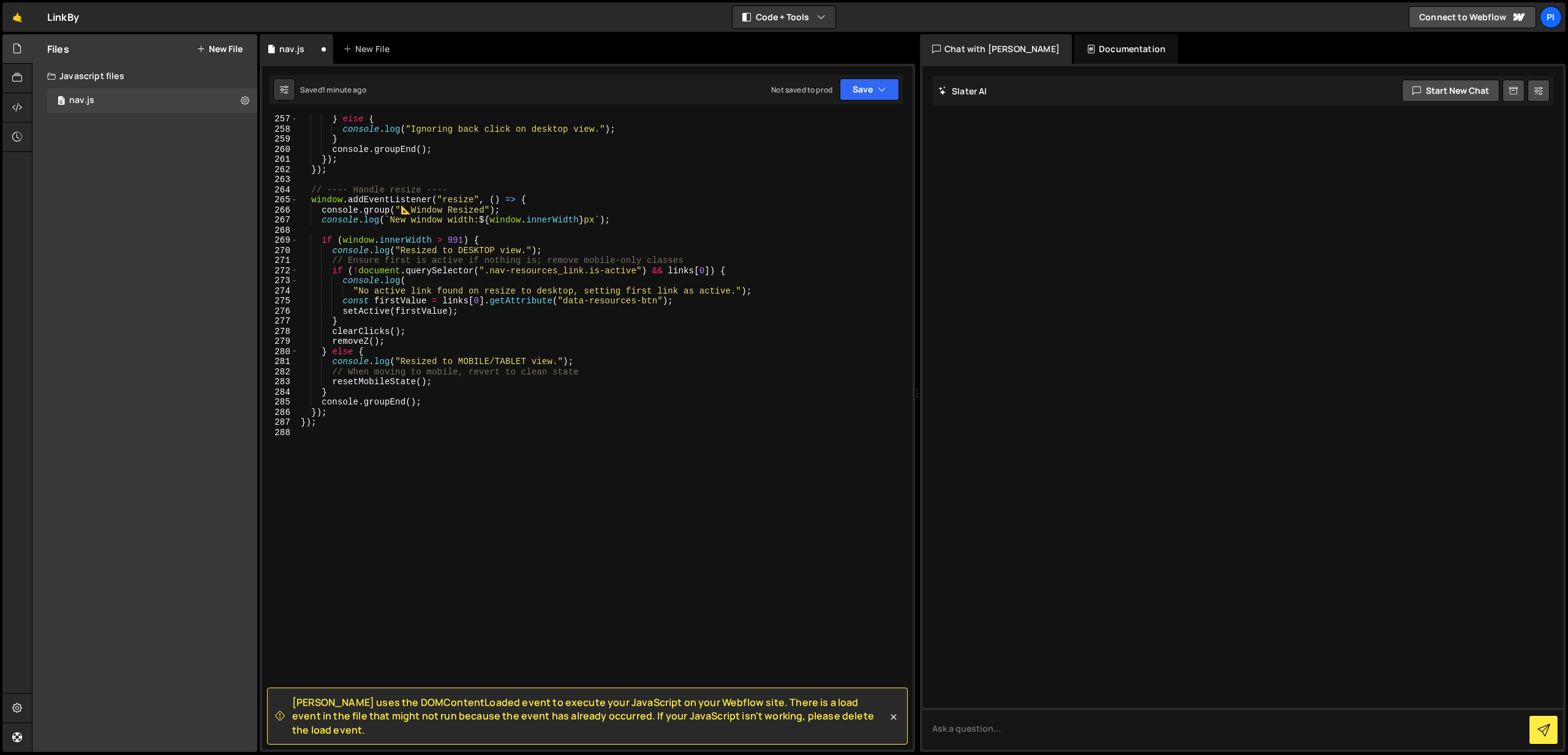
click at [341, 427] on div "} else { console . log ( "Ignoring back click on desktop view." ) ; } console .…" at bounding box center [603, 441] width 610 height 655
type textarea "}"
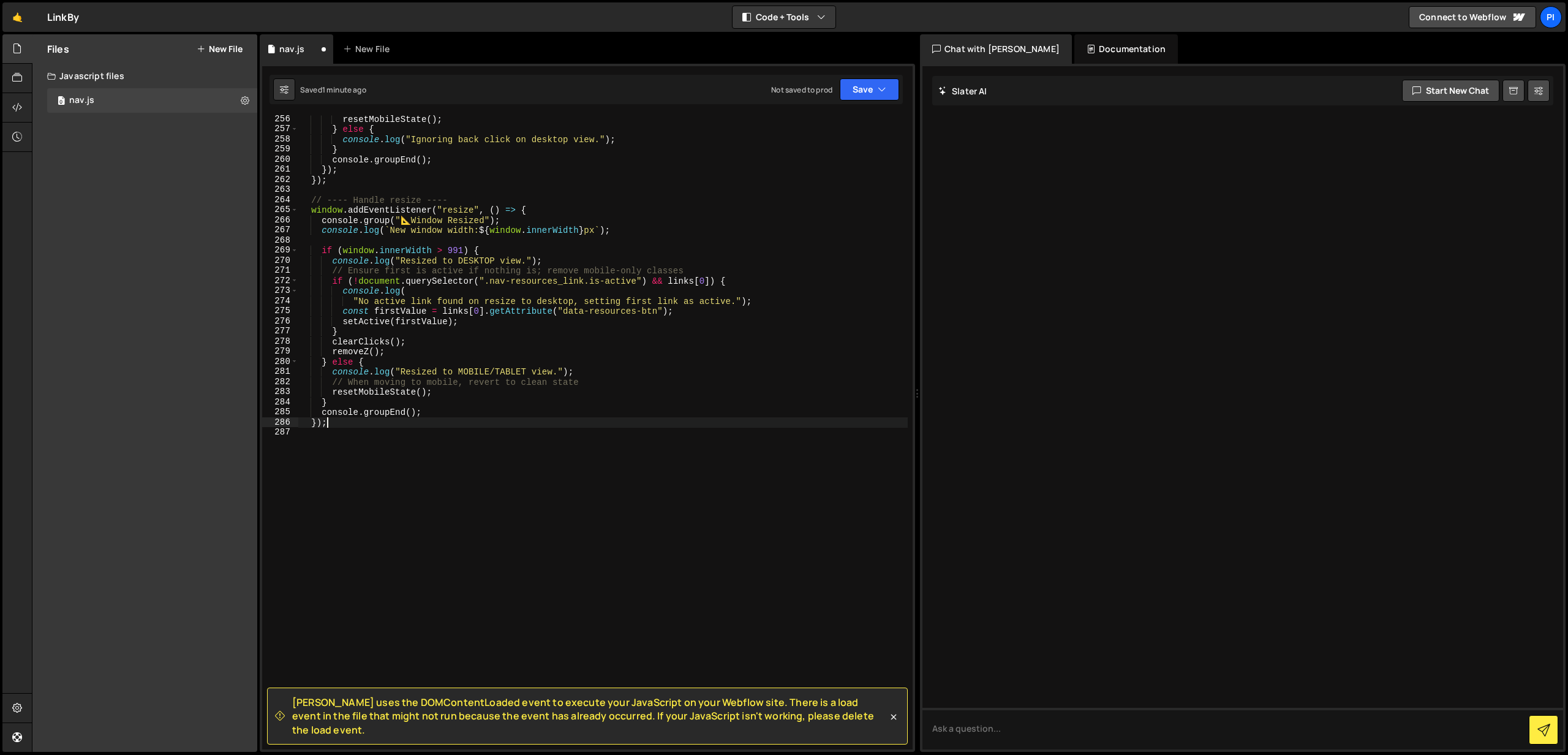
scroll to position [2579, 0]
click at [859, 86] on button "Save" at bounding box center [869, 89] width 59 height 22
click at [803, 125] on div "Save to Staging S" at bounding box center [828, 119] width 128 height 13
click at [618, 344] on div "resetMobileState ( ) ; } else { console . log ( "Ignoring back click on desktop…" at bounding box center [603, 441] width 610 height 655
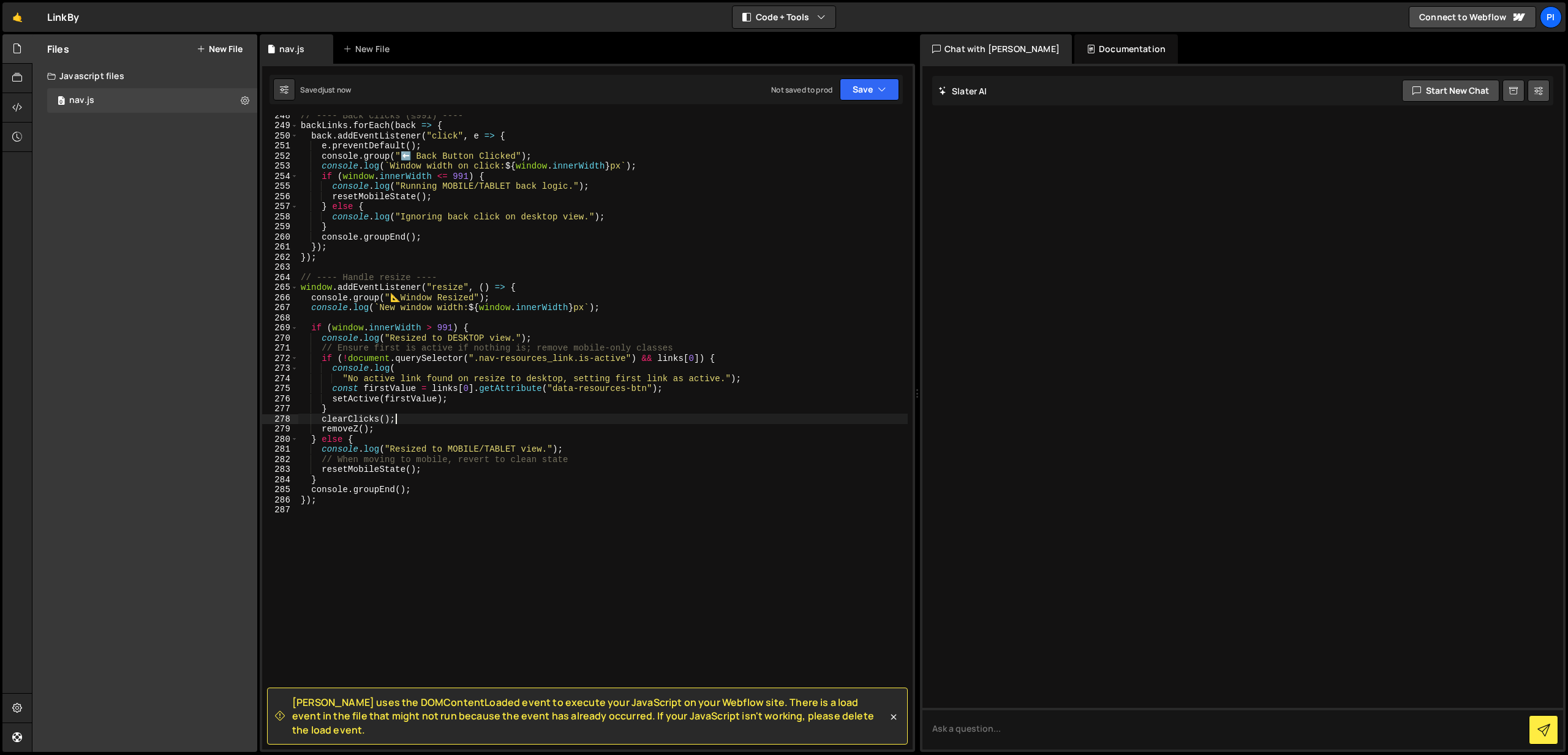
scroll to position [2500, 0]
click at [895, 723] on icon at bounding box center [893, 716] width 13 height 13
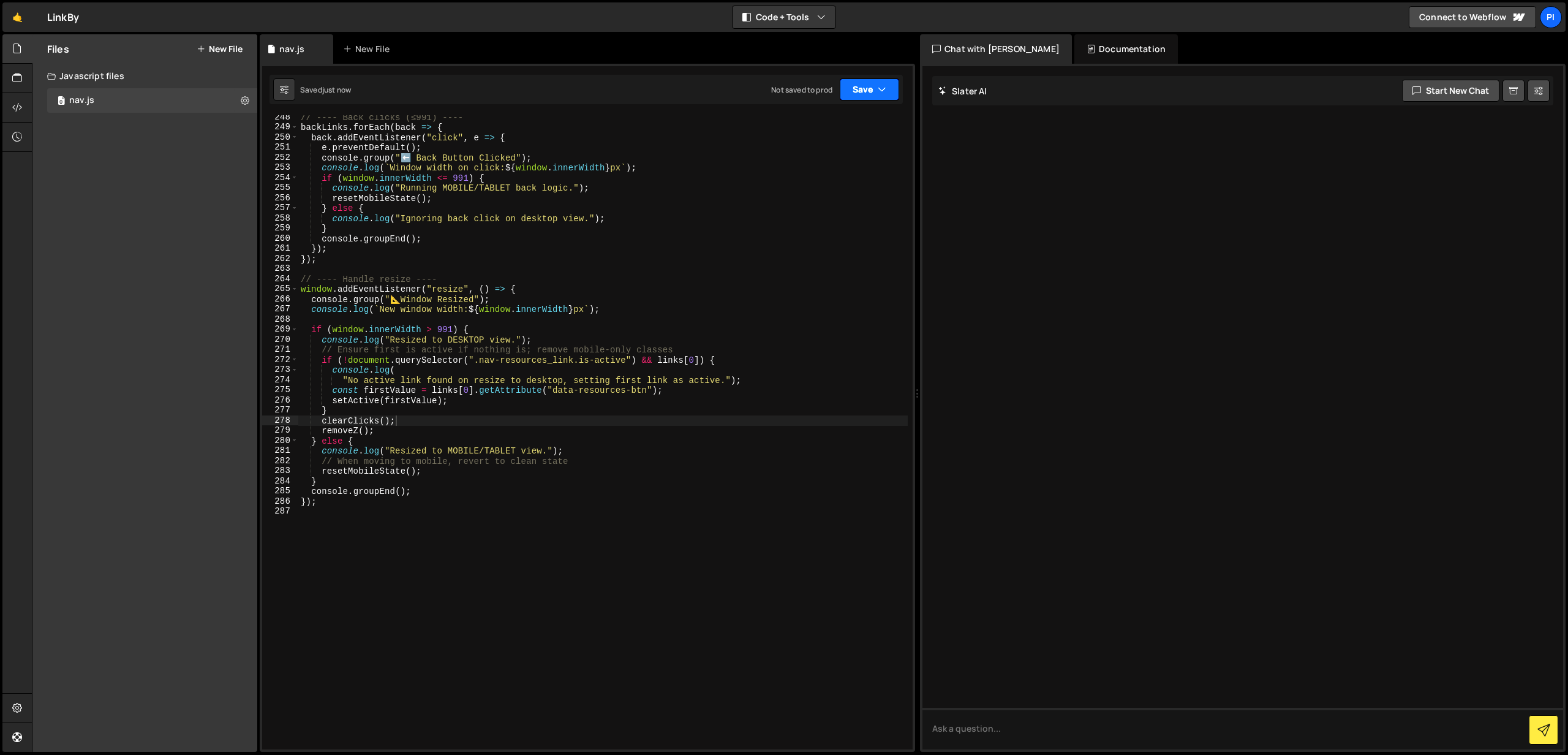
click at [867, 86] on button "Save" at bounding box center [869, 89] width 59 height 22
click at [821, 129] on div "Saved just now" at bounding box center [828, 132] width 128 height 15
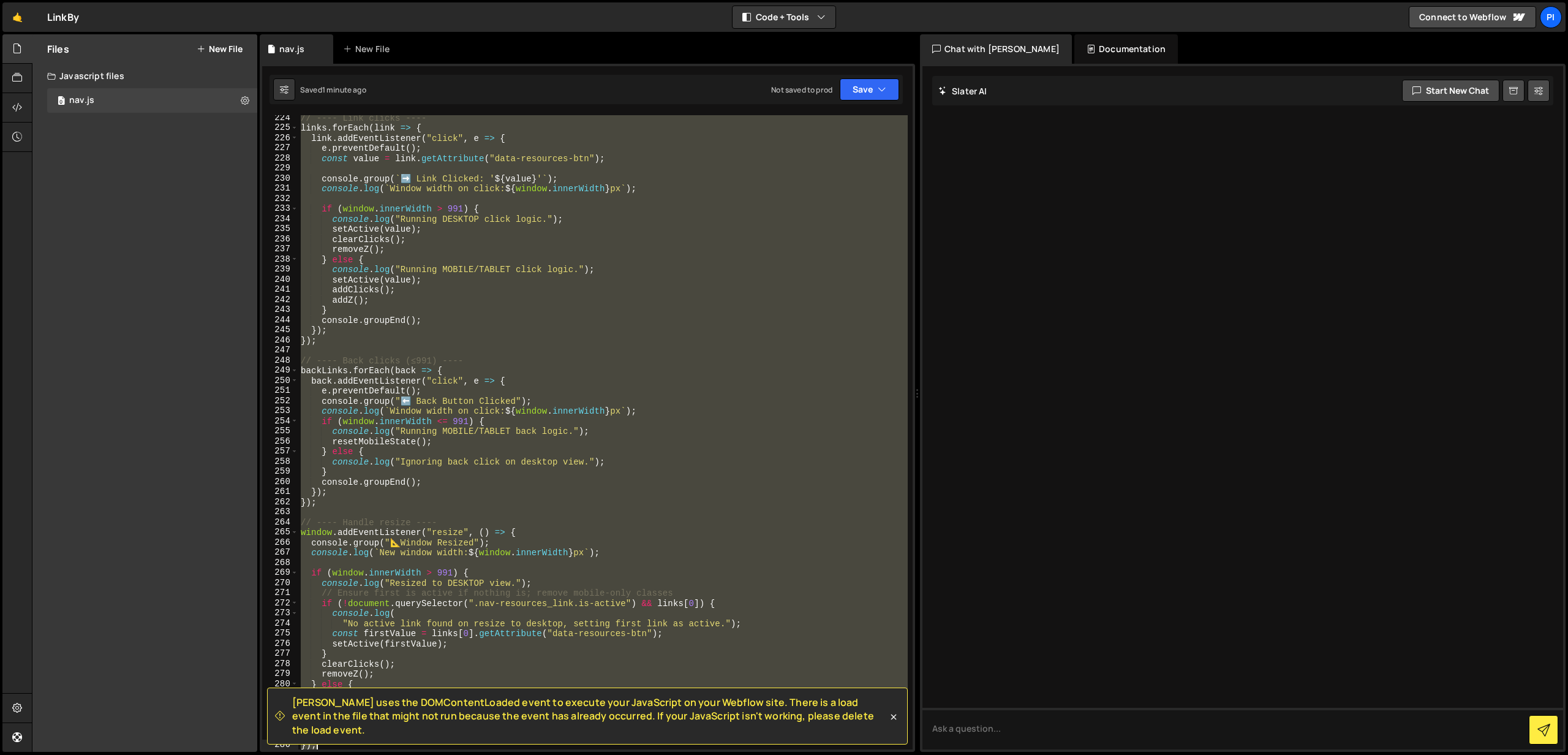
scroll to position [2267, 0]
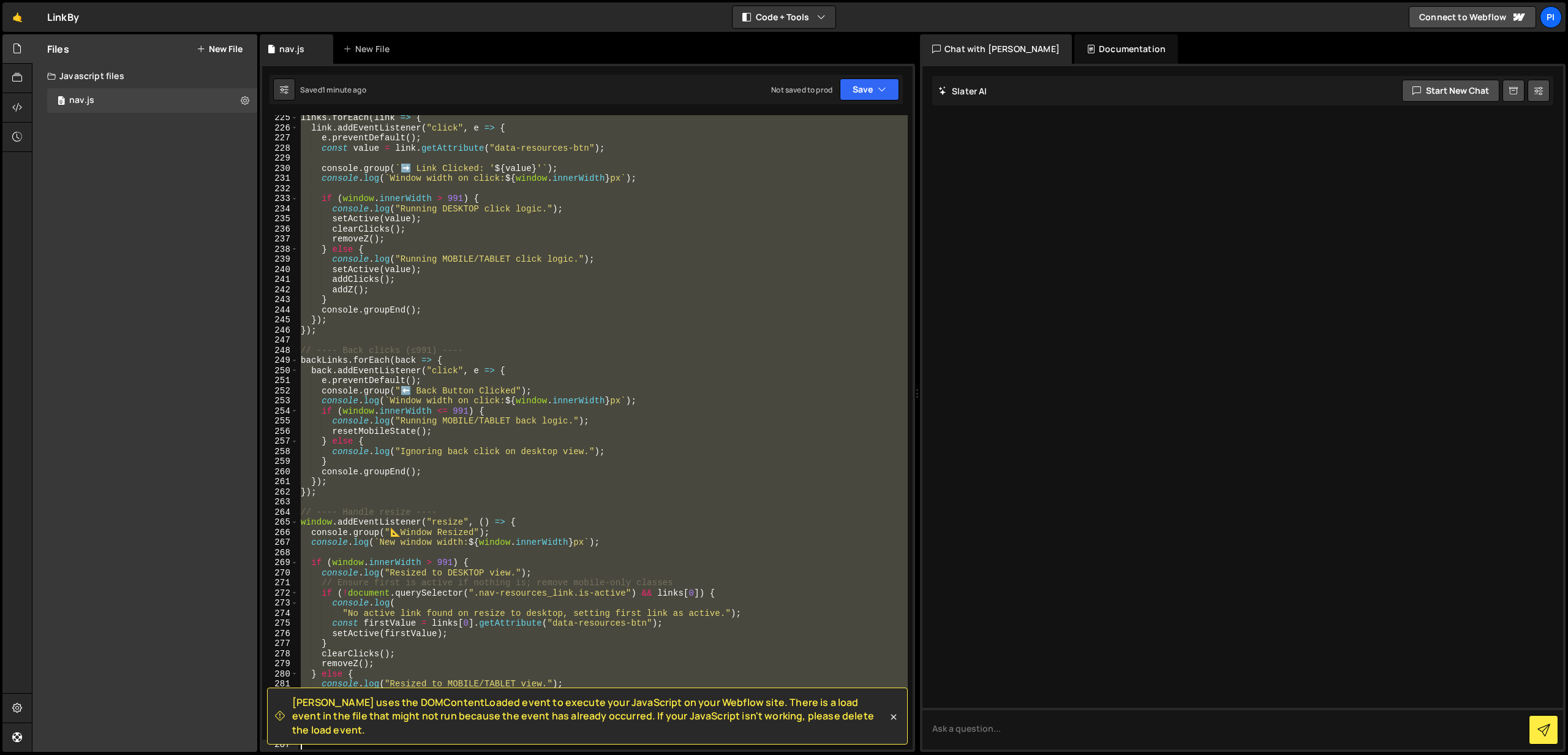
drag, startPoint x: 299, startPoint y: 213, endPoint x: 709, endPoint y: 778, distance: 698.1
click at [709, 754] on html "Projects Community Library Blog Pi Projects Your Teams Invite team member Accou…" at bounding box center [784, 377] width 1568 height 755
type textarea "});"
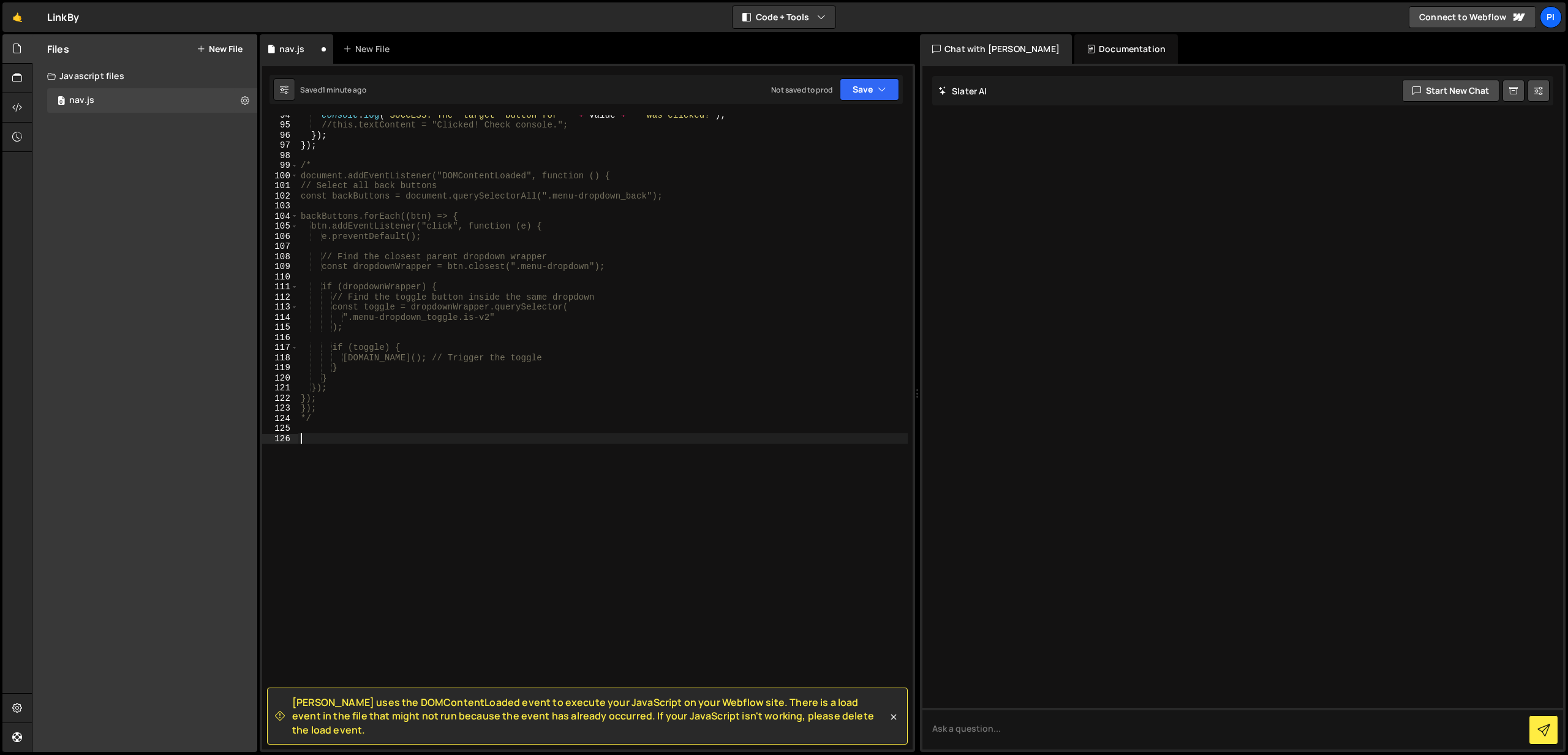
scroll to position [931, 0]
click at [860, 82] on button "Save" at bounding box center [869, 89] width 59 height 22
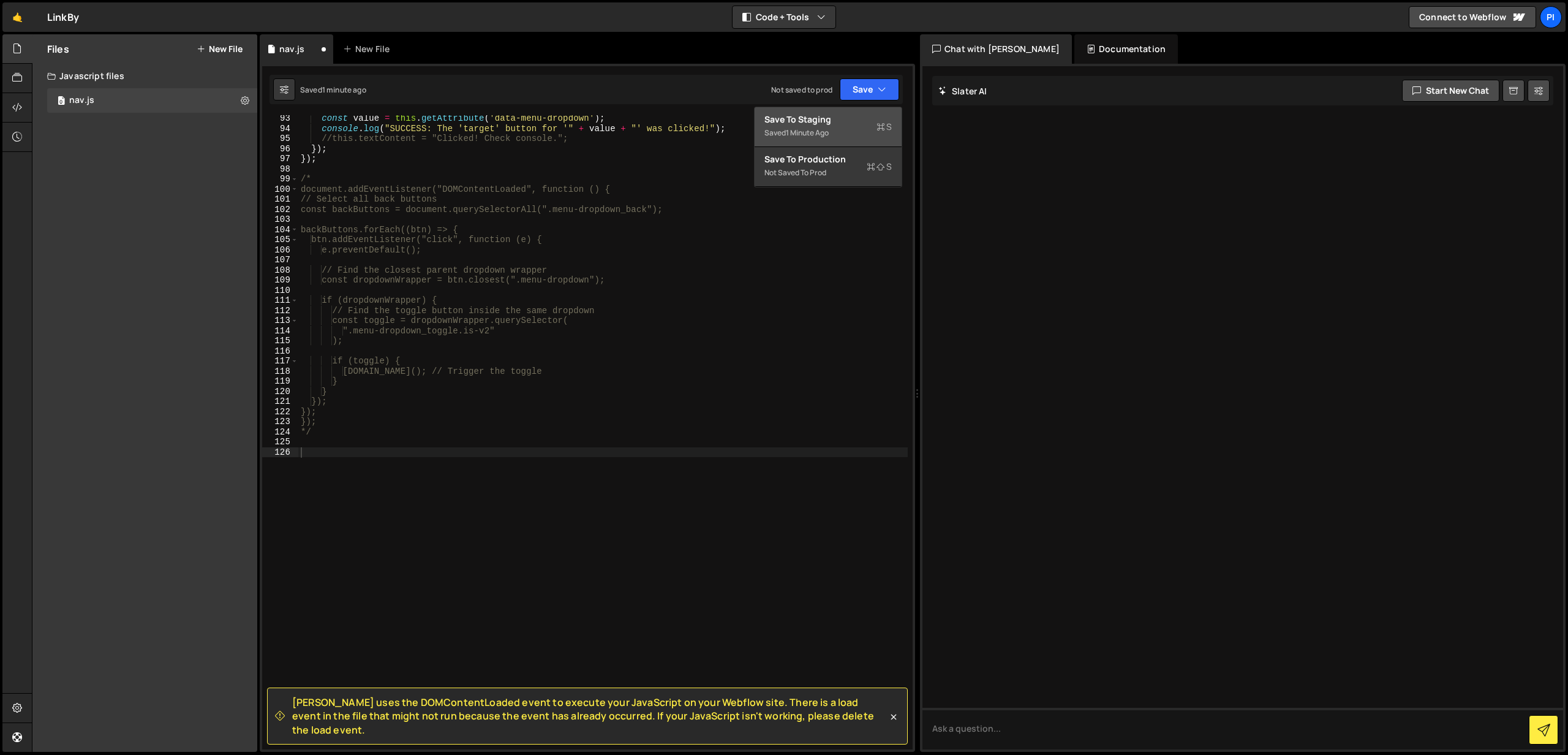
click at [817, 114] on div "Save to Staging S" at bounding box center [828, 119] width 128 height 13
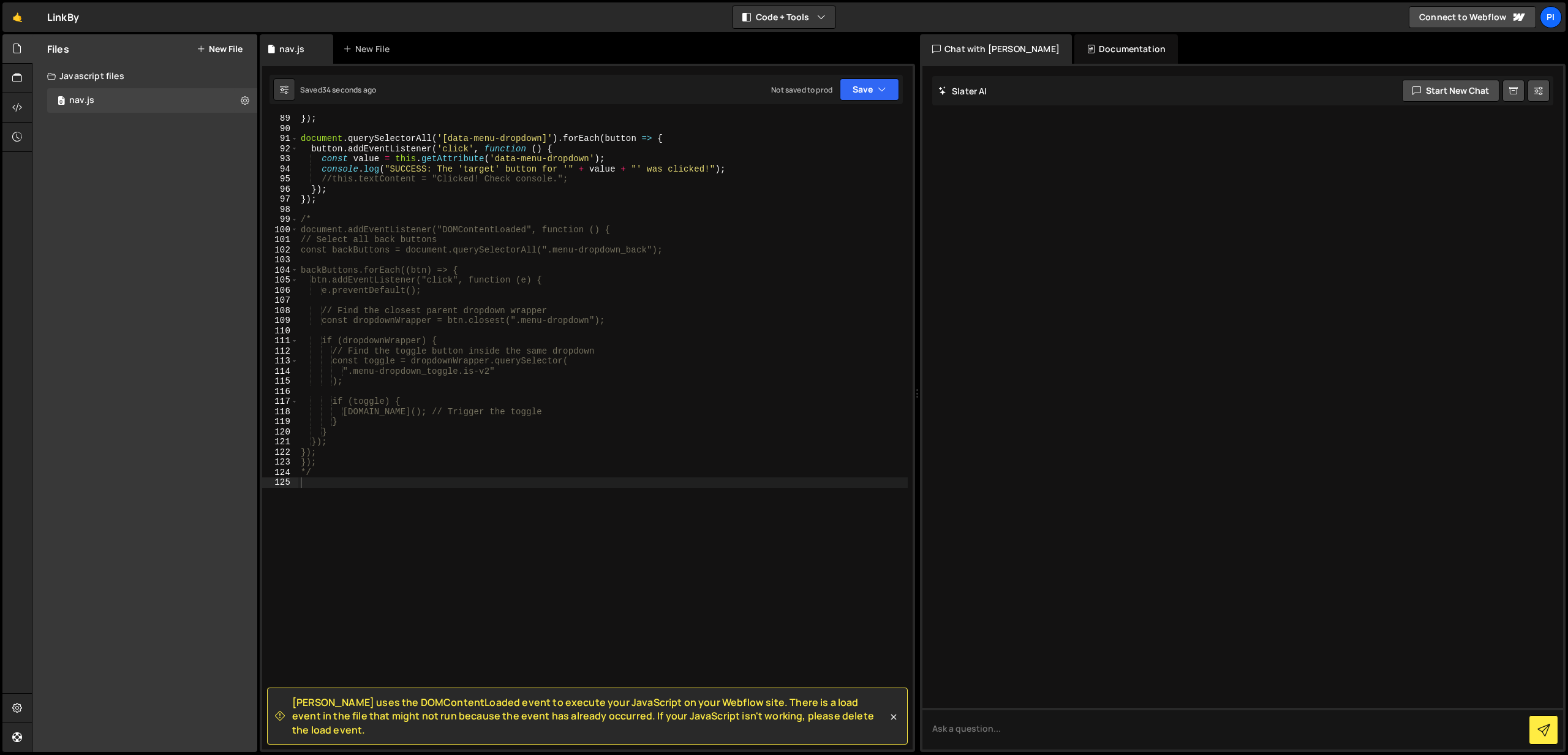
scroll to position [891, 0]
click at [357, 479] on div "}) ; document . querySelectorAll ( '[data-menu-dropdown]' ) . forEach ( button …" at bounding box center [603, 440] width 610 height 655
paste textarea "});"
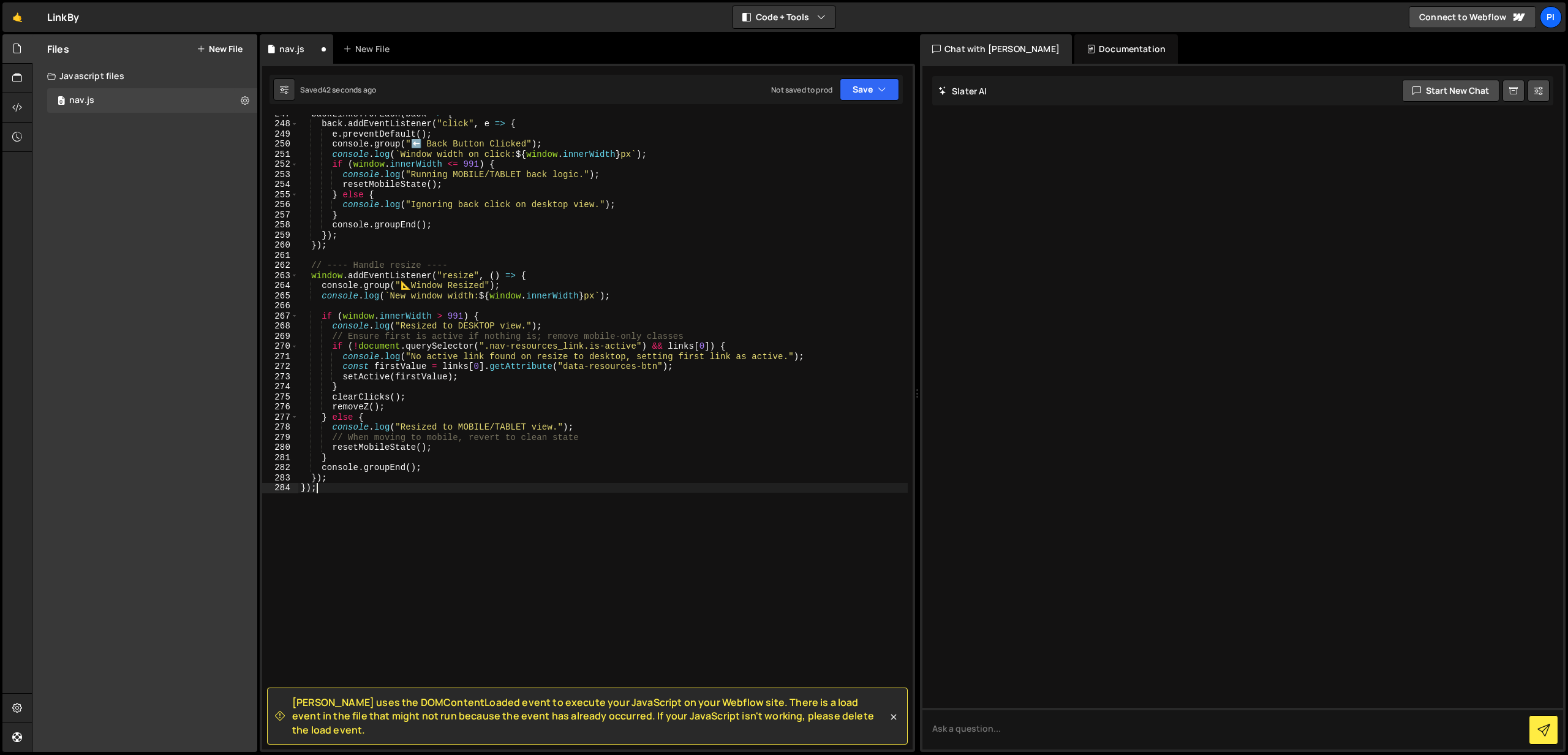
scroll to position [2559, 0]
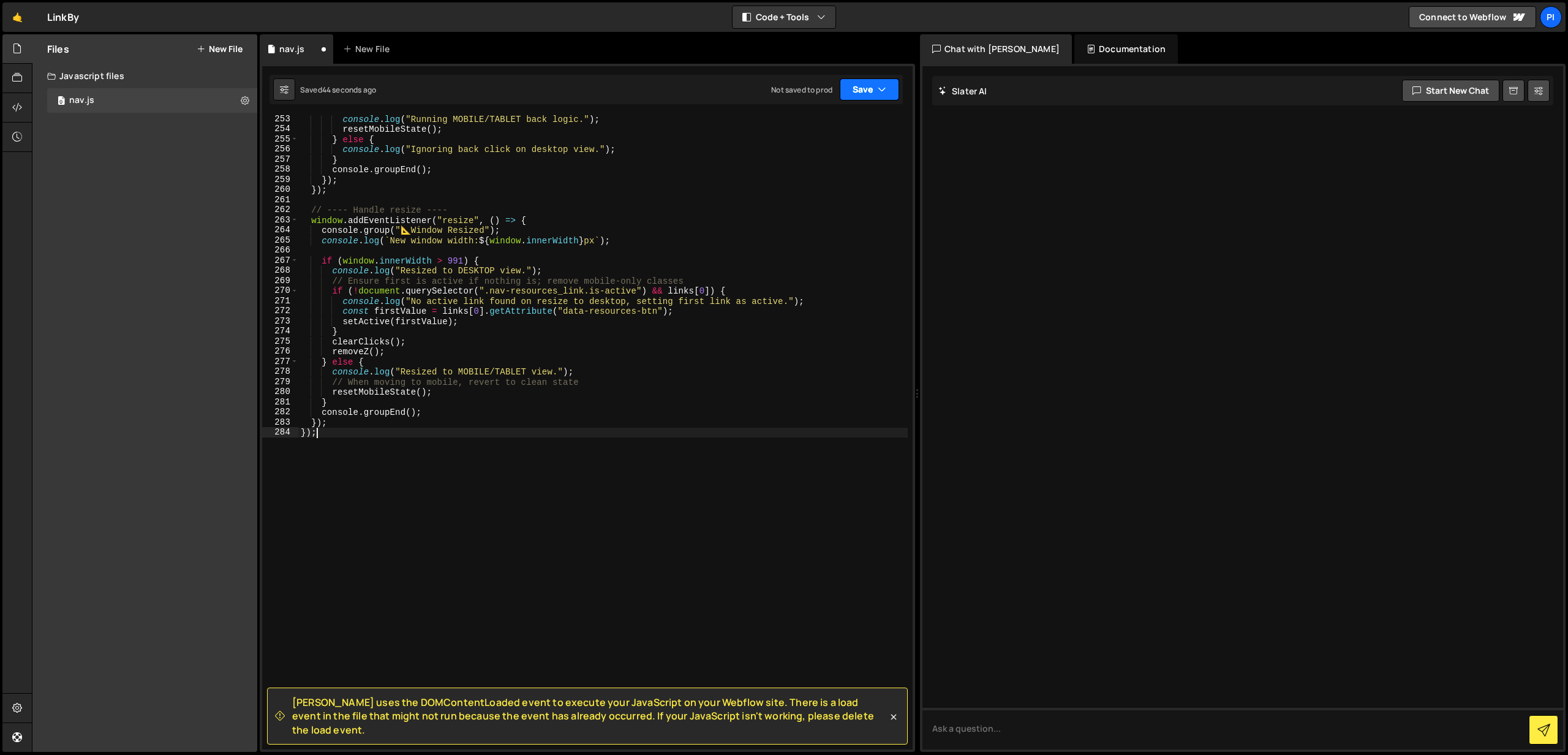
type textarea "});"
click at [882, 99] on button "Save" at bounding box center [869, 89] width 59 height 22
click at [841, 122] on div "Save to Staging S" at bounding box center [828, 119] width 128 height 13
